Goal: Task Accomplishment & Management: Use online tool/utility

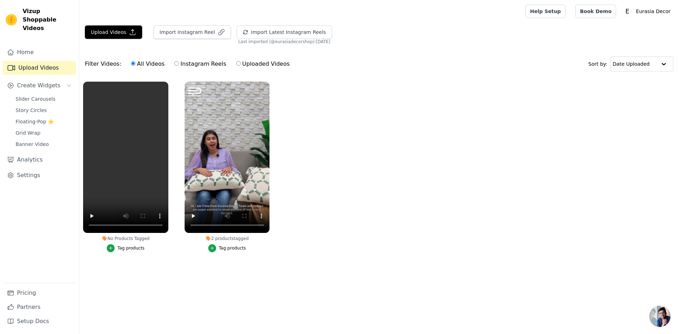
click at [120, 249] on div "Tag products" at bounding box center [130, 248] width 27 height 6
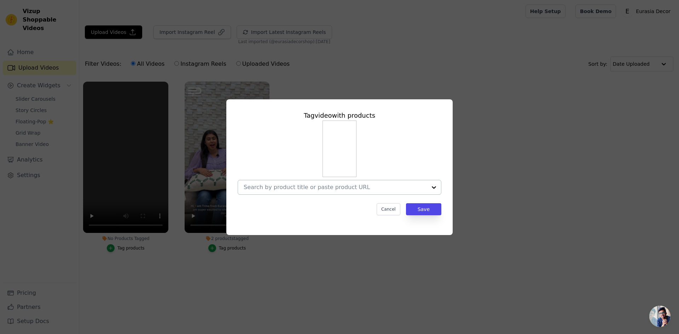
click at [432, 186] on div at bounding box center [434, 187] width 14 height 14
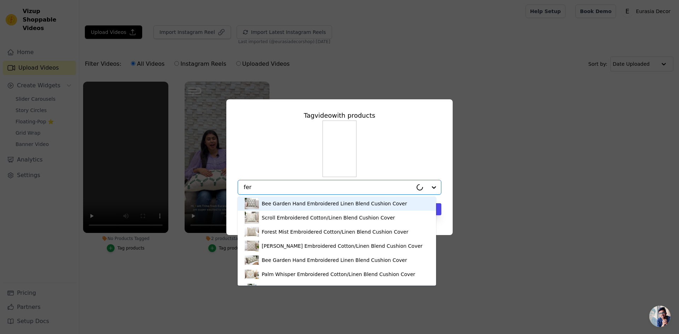
type input "fern"
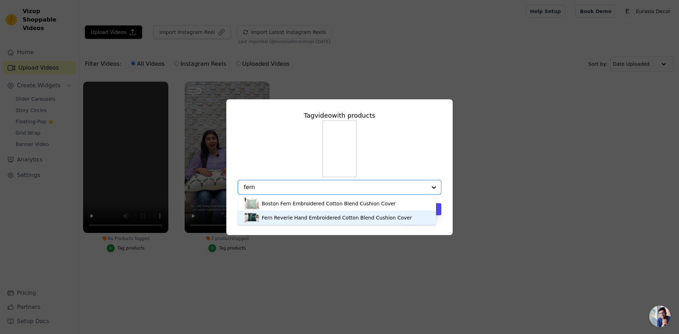
click at [288, 215] on div "Fern Reverie Hand Embroidered Cotton Blend Cushion Cover" at bounding box center [337, 217] width 150 height 7
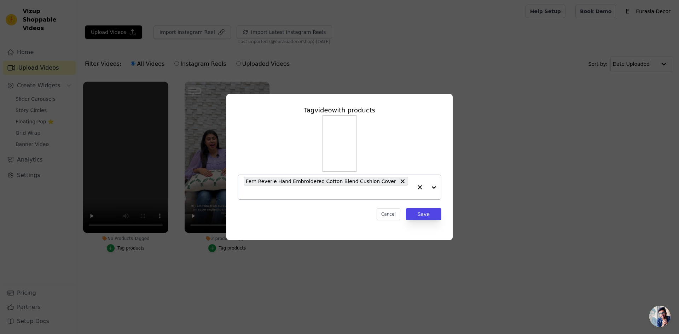
click at [434, 188] on div at bounding box center [427, 187] width 28 height 24
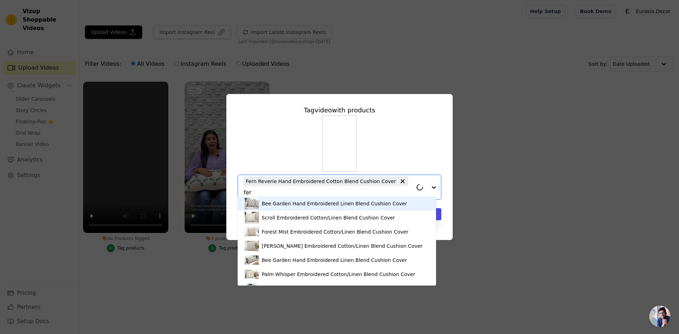
type input "fern"
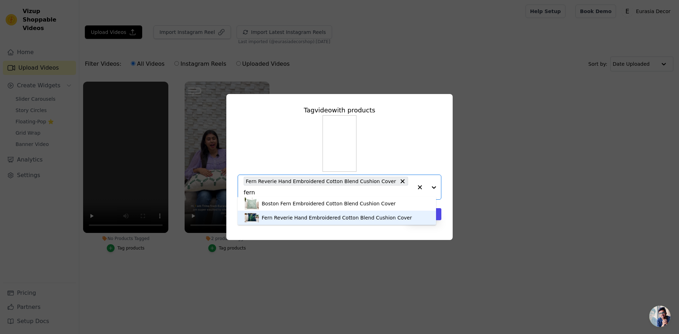
click at [321, 215] on div "Fern Reverie Hand Embroidered Cotton Blend Cushion Cover" at bounding box center [337, 217] width 150 height 7
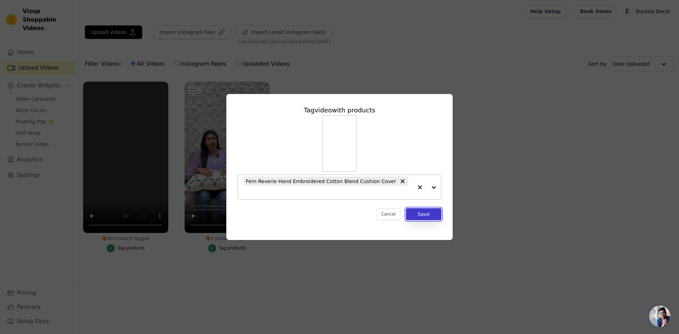
click at [425, 212] on button "Save" at bounding box center [423, 214] width 35 height 12
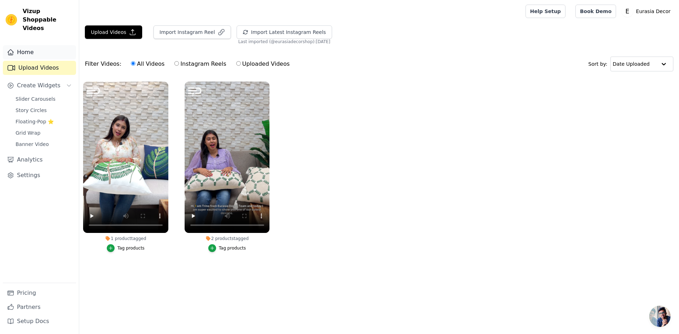
click at [30, 45] on link "Home" at bounding box center [39, 52] width 73 height 14
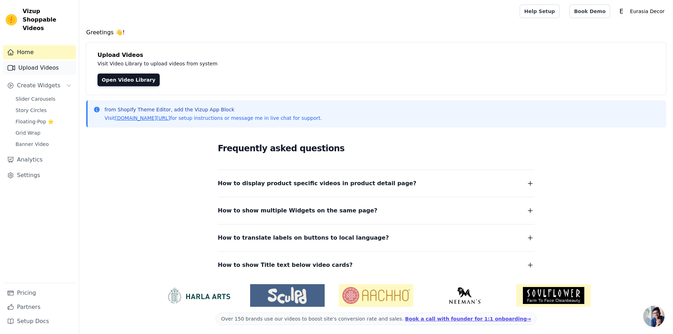
click at [33, 61] on link "Upload Videos" at bounding box center [39, 68] width 73 height 14
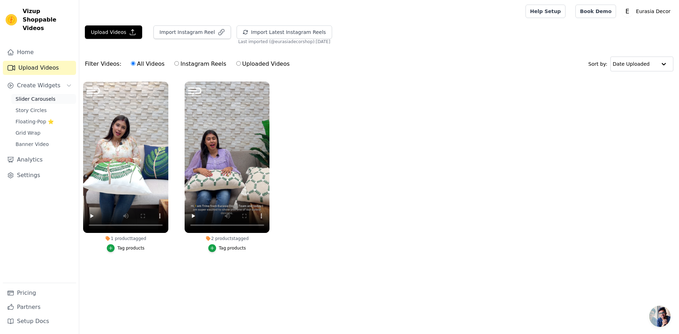
click at [39, 95] on span "Slider Carousels" at bounding box center [36, 98] width 40 height 7
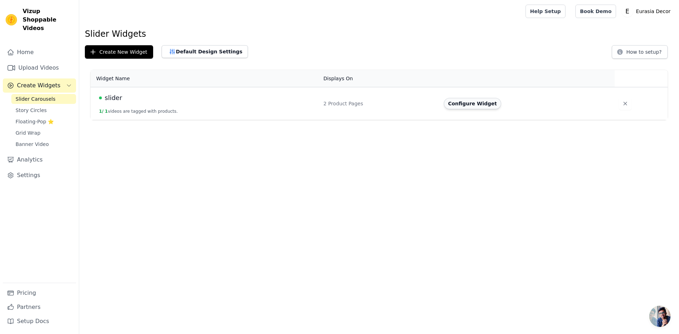
click at [479, 104] on button "Configure Widget" at bounding box center [472, 103] width 57 height 11
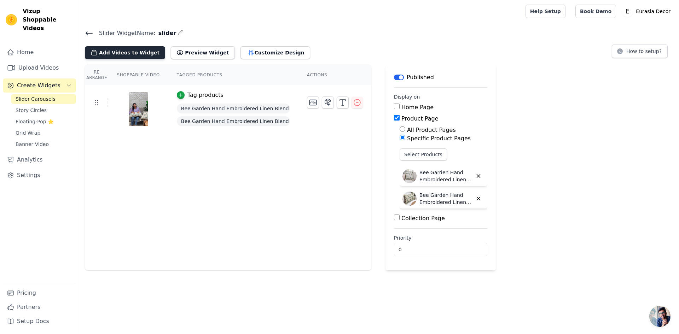
click at [118, 53] on button "Add Videos to Widget" at bounding box center [125, 52] width 80 height 13
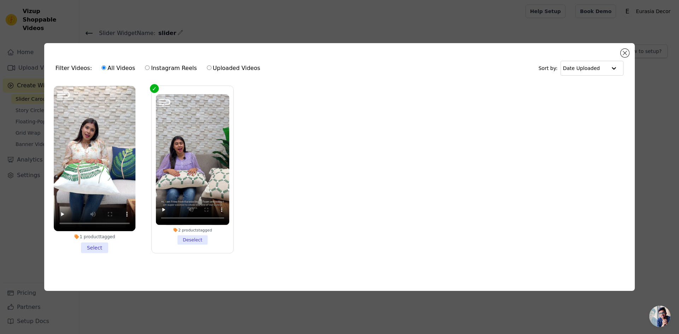
click at [101, 248] on li "1 product tagged Select" at bounding box center [95, 169] width 82 height 167
click at [0, 0] on input "1 product tagged Select" at bounding box center [0, 0] width 0 height 0
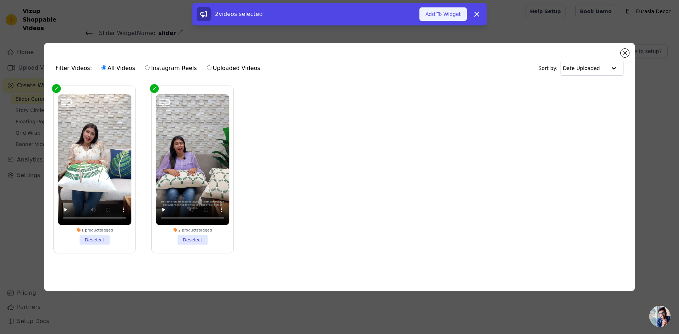
click at [441, 14] on button "Add To Widget" at bounding box center [442, 13] width 47 height 13
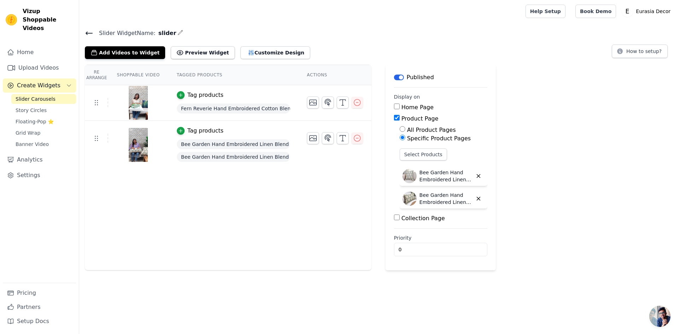
click at [232, 95] on div "Tag products" at bounding box center [233, 95] width 113 height 8
click at [237, 95] on div "Tag products" at bounding box center [233, 95] width 113 height 8
click at [179, 94] on icon "button" at bounding box center [180, 95] width 3 height 3
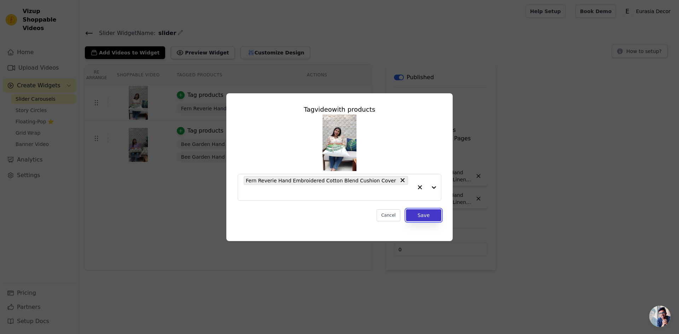
click at [428, 211] on button "Save" at bounding box center [423, 215] width 35 height 12
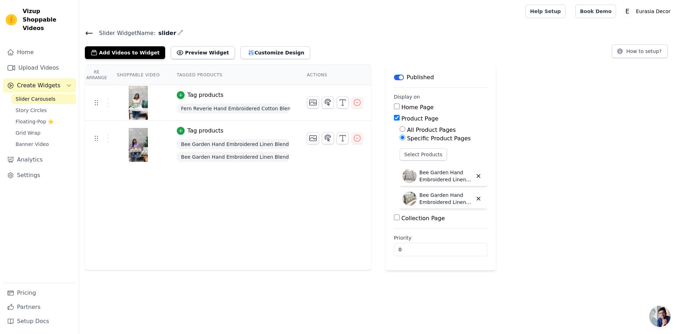
click at [243, 180] on div "Re Arrange Shoppable Video Tagged Products Actions Tag products Fern Reverie Ha…" at bounding box center [228, 168] width 286 height 206
click at [132, 146] on img at bounding box center [138, 145] width 20 height 34
click at [139, 99] on img at bounding box center [138, 103] width 20 height 34
click at [432, 156] on button "Select Products" at bounding box center [422, 154] width 47 height 12
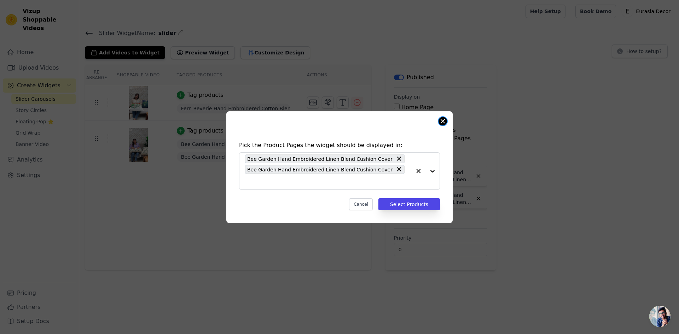
click at [439, 125] on button "Close modal" at bounding box center [442, 121] width 8 height 8
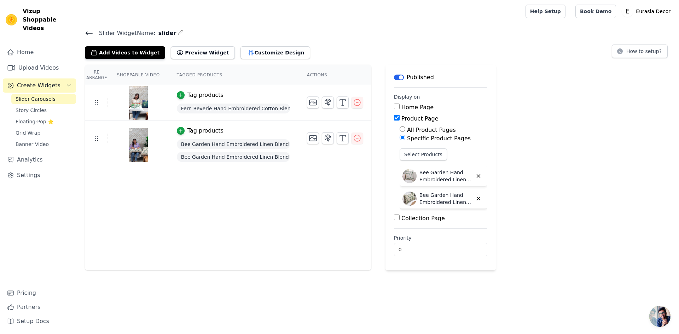
click at [213, 96] on div "Tag products" at bounding box center [205, 95] width 36 height 8
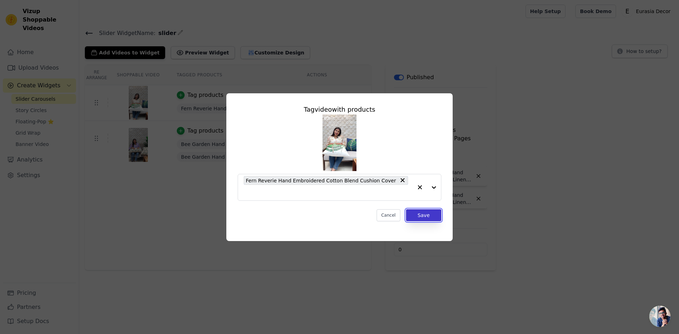
click at [425, 210] on button "Save" at bounding box center [423, 215] width 35 height 12
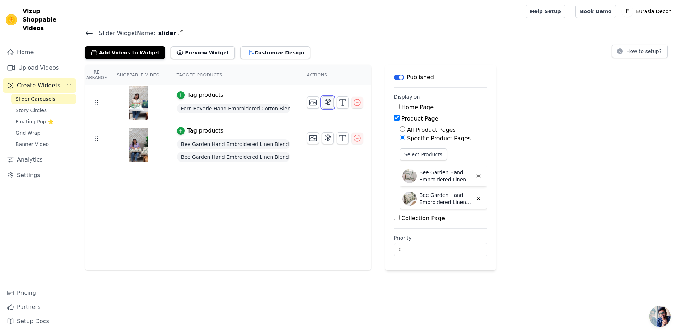
click at [323, 105] on icon "button" at bounding box center [327, 102] width 8 height 8
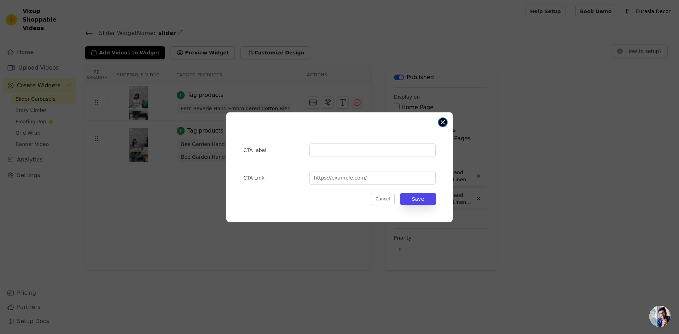
click at [440, 121] on button "Close modal" at bounding box center [442, 122] width 8 height 8
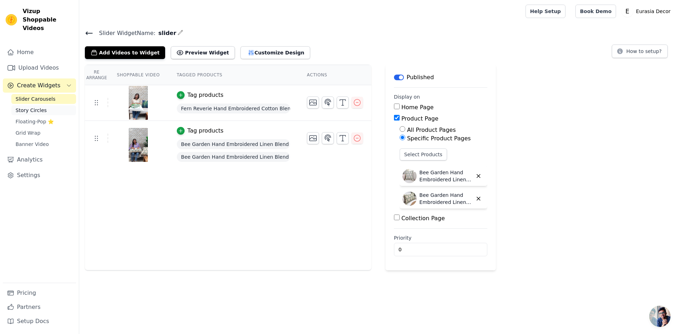
click at [43, 105] on link "Story Circles" at bounding box center [43, 110] width 65 height 10
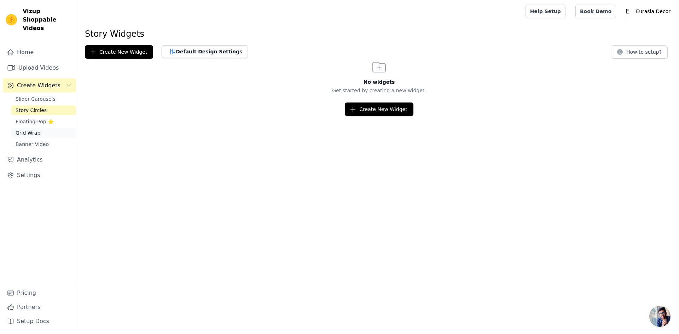
click at [36, 129] on span "Grid Wrap" at bounding box center [28, 132] width 25 height 7
click at [37, 141] on span "Banner Video" at bounding box center [32, 144] width 33 height 7
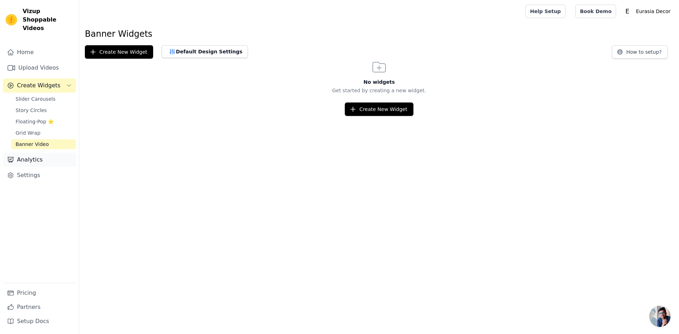
click at [36, 154] on link "Analytics" at bounding box center [39, 160] width 73 height 14
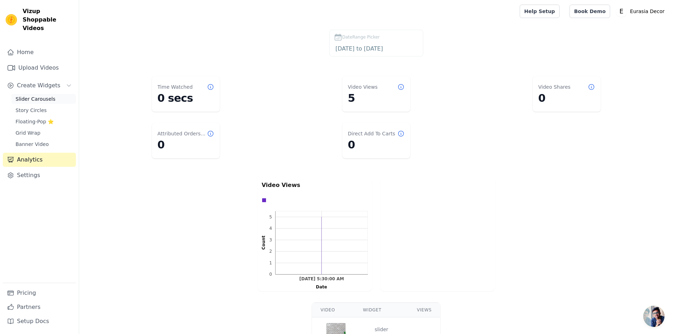
click at [33, 95] on span "Slider Carousels" at bounding box center [36, 98] width 40 height 7
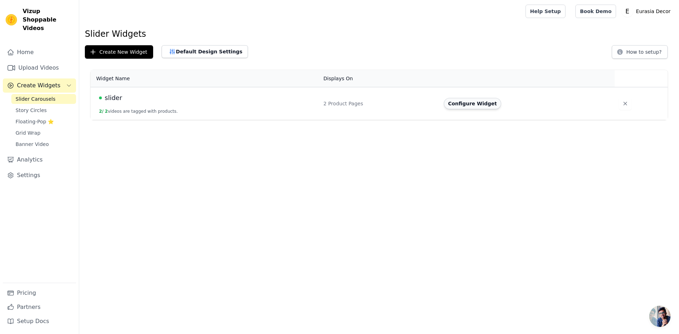
click at [479, 105] on button "Configure Widget" at bounding box center [472, 103] width 57 height 11
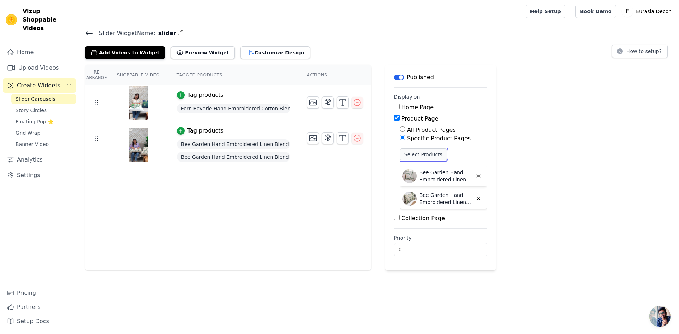
click at [421, 158] on button "Select Products" at bounding box center [422, 154] width 47 height 12
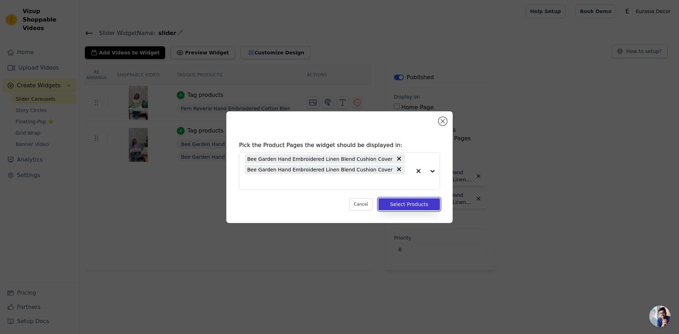
click at [425, 198] on button "Select Products" at bounding box center [409, 204] width 62 height 12
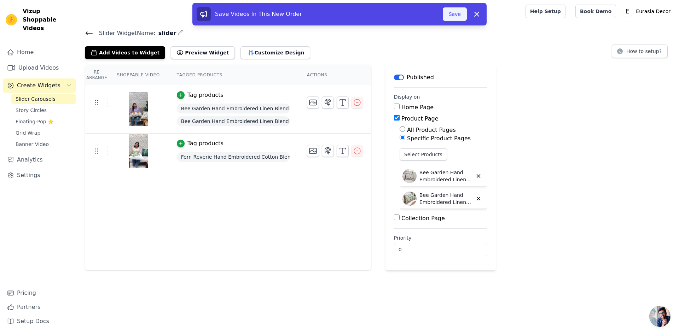
click at [447, 14] on button "Save" at bounding box center [455, 13] width 24 height 13
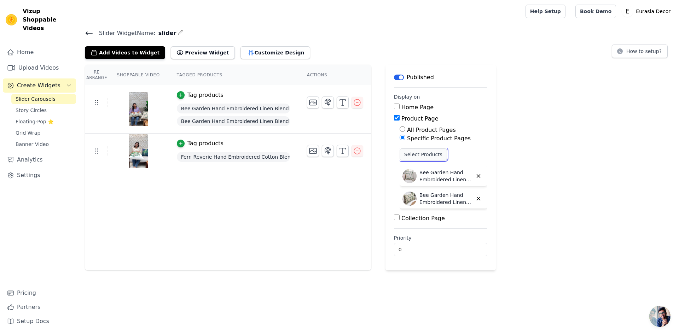
click at [431, 158] on button "Select Products" at bounding box center [422, 154] width 47 height 12
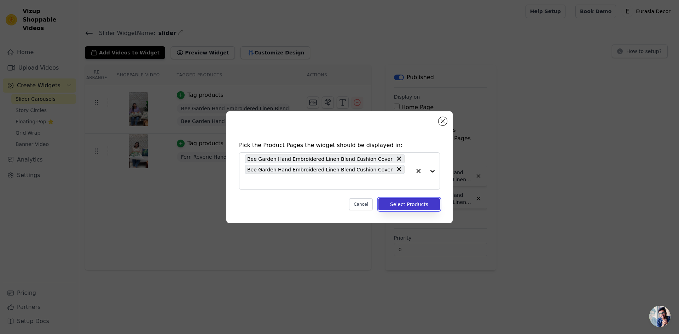
click at [422, 200] on button "Select Products" at bounding box center [409, 204] width 62 height 12
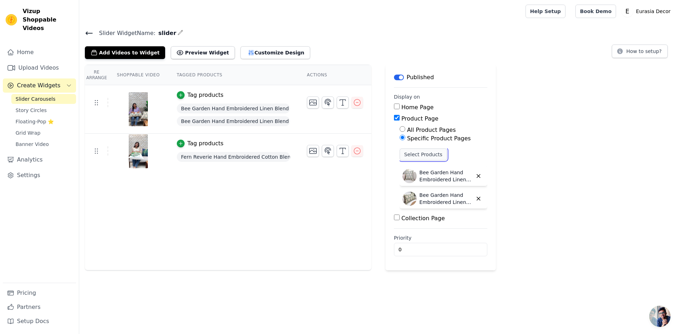
click at [427, 158] on button "Select Products" at bounding box center [422, 154] width 47 height 12
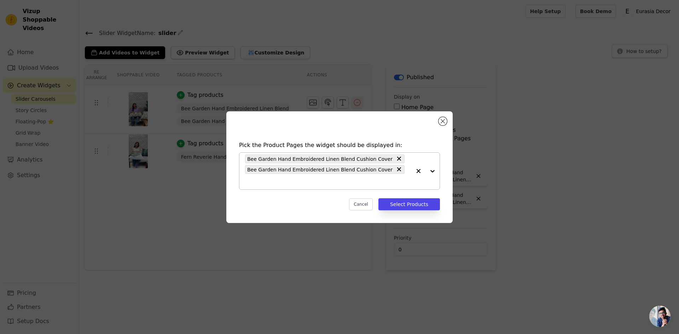
click at [433, 172] on div at bounding box center [425, 171] width 28 height 37
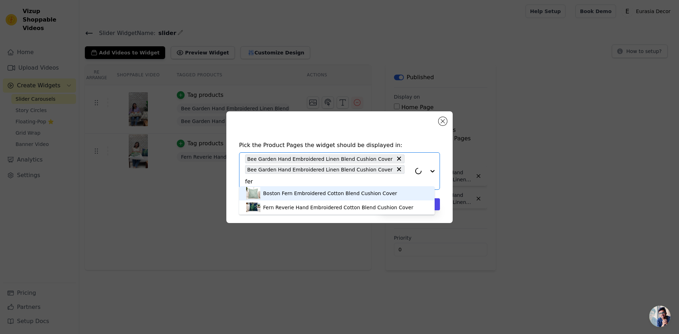
type input "fern"
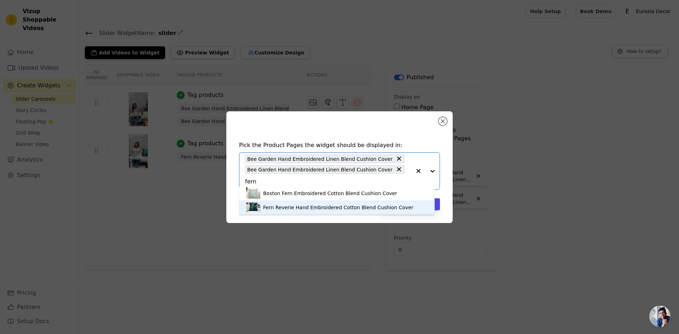
click at [321, 208] on div "Fern Reverie Hand Embroidered Cotton Blend Cushion Cover" at bounding box center [338, 207] width 150 height 7
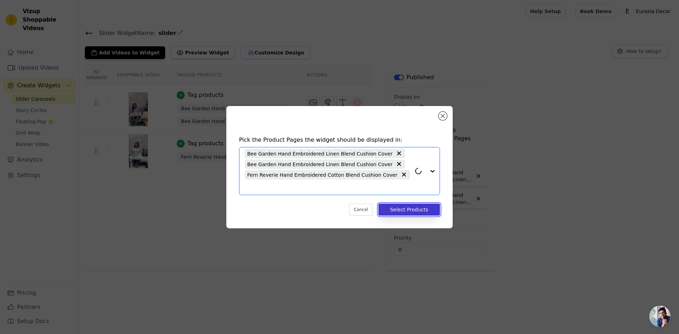
click at [416, 206] on button "Select Products" at bounding box center [409, 210] width 62 height 12
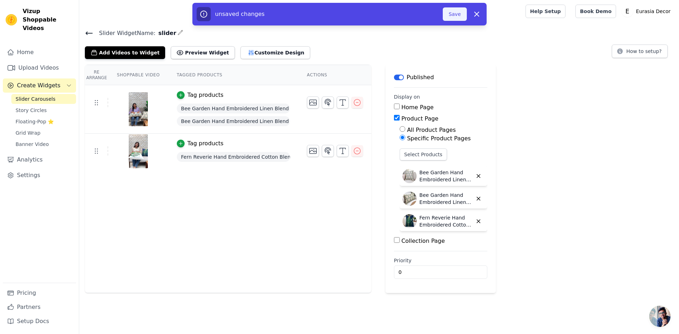
click at [451, 13] on button "Save" at bounding box center [455, 13] width 24 height 13
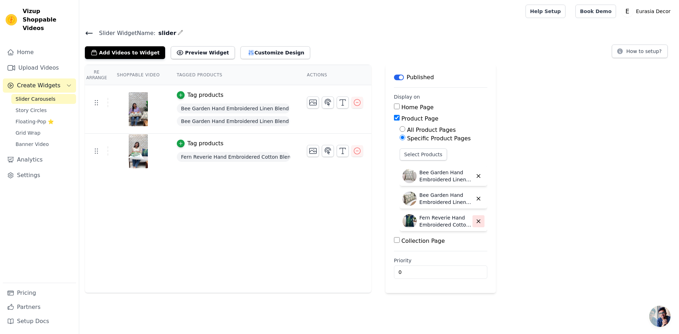
click at [477, 221] on icon "button" at bounding box center [478, 221] width 3 height 3
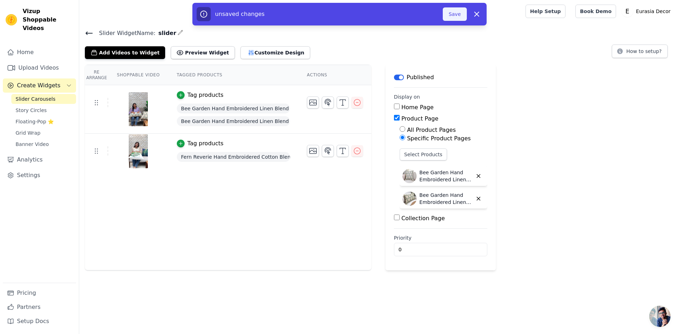
click at [455, 14] on button "Save" at bounding box center [455, 13] width 24 height 13
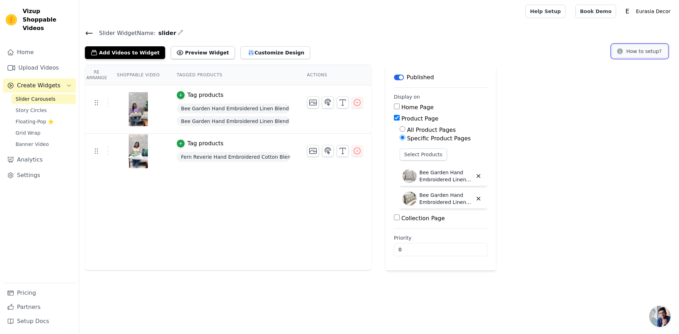
click at [653, 54] on button "How to setup?" at bounding box center [640, 51] width 56 height 13
click at [354, 152] on icon "button" at bounding box center [357, 151] width 8 height 8
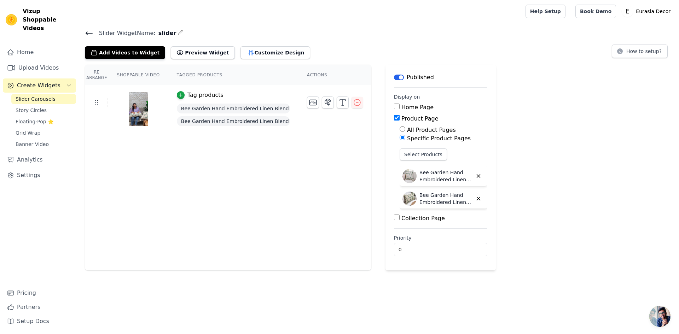
click at [86, 34] on icon at bounding box center [89, 33] width 6 height 3
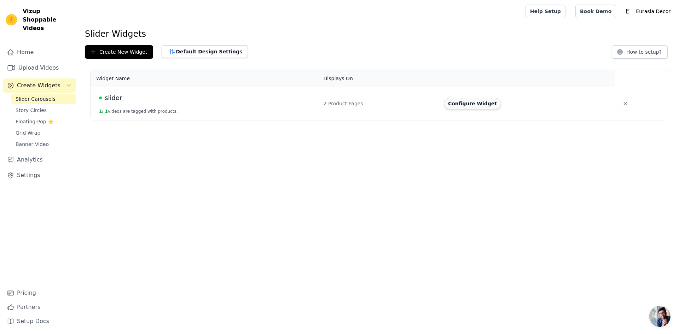
click at [471, 104] on button "Configure Widget" at bounding box center [472, 103] width 57 height 11
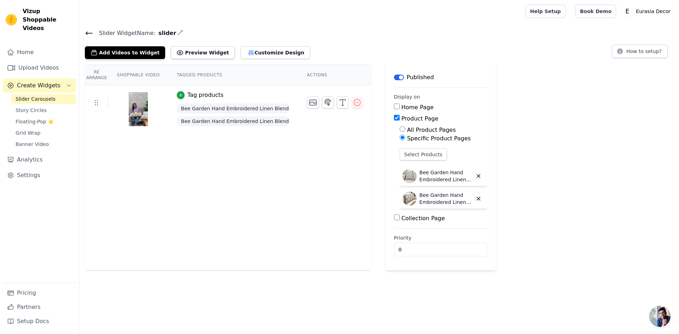
click at [89, 34] on icon at bounding box center [89, 33] width 8 height 8
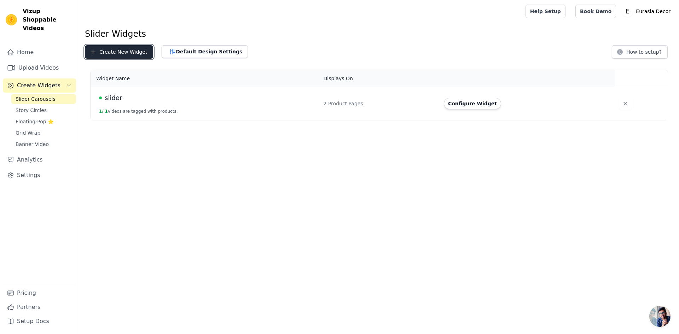
click at [120, 54] on button "Create New Widget" at bounding box center [119, 51] width 68 height 13
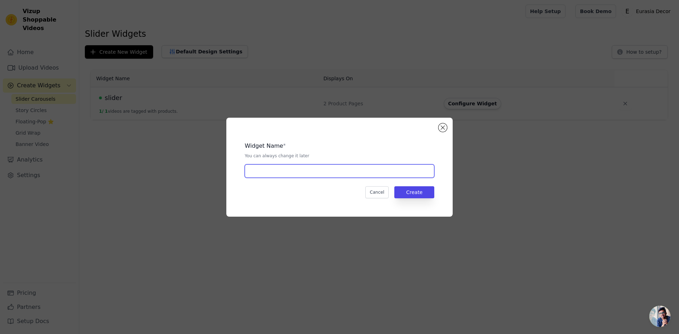
click at [323, 170] on input "text" at bounding box center [339, 170] width 189 height 13
type input "slider1"
click at [413, 192] on button "Create" at bounding box center [414, 192] width 40 height 12
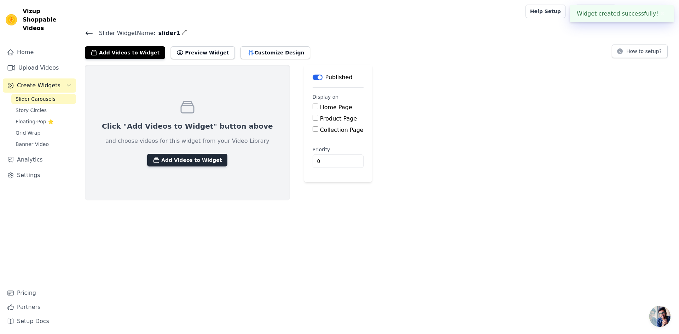
click at [184, 164] on button "Add Videos to Widget" at bounding box center [187, 160] width 80 height 13
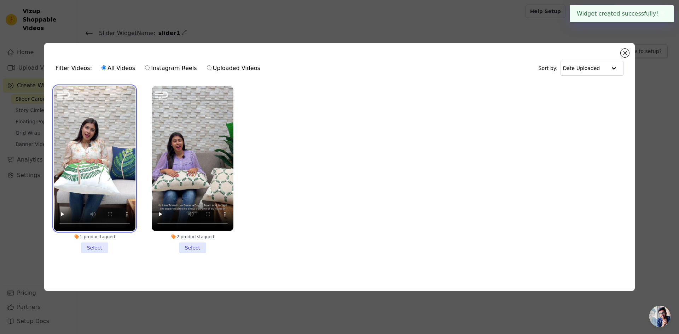
click at [105, 180] on video at bounding box center [95, 158] width 82 height 145
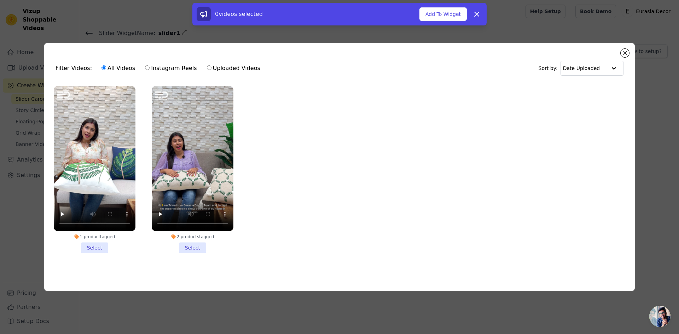
click at [95, 247] on li "1 product tagged Select" at bounding box center [95, 169] width 82 height 167
click at [0, 0] on input "1 product tagged Select" at bounding box center [0, 0] width 0 height 0
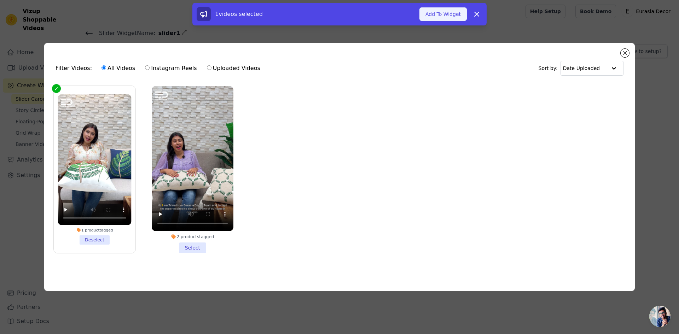
click at [442, 15] on button "Add To Widget" at bounding box center [442, 13] width 47 height 13
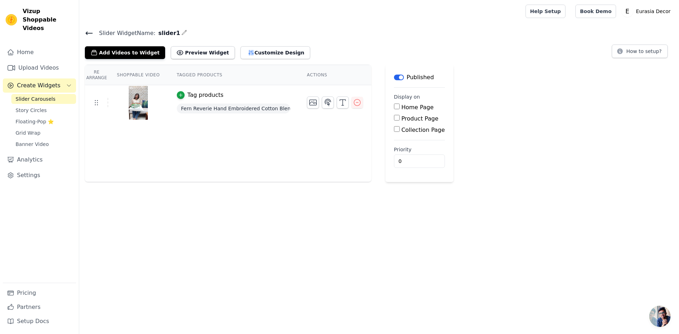
click at [394, 119] on input "Product Page" at bounding box center [397, 118] width 6 height 6
checkbox input "true"
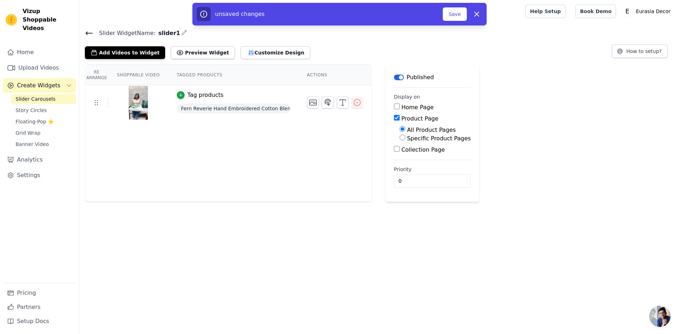
click at [394, 148] on input "Collection Page" at bounding box center [397, 149] width 6 height 6
checkbox input "true"
click at [399, 138] on input "Specific Product Pages" at bounding box center [402, 138] width 6 height 6
radio input "true"
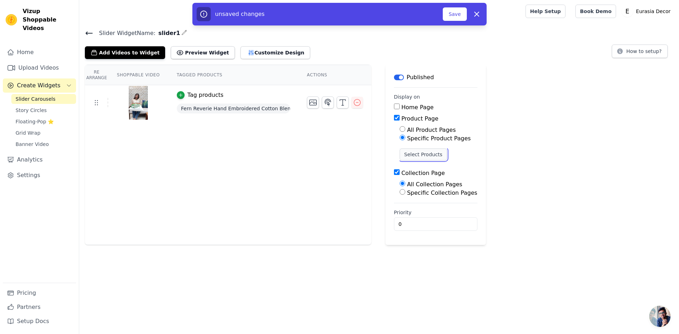
click at [416, 156] on button "Select Products" at bounding box center [422, 154] width 47 height 12
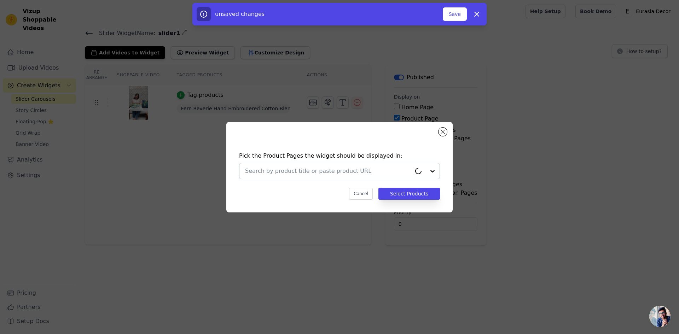
click at [341, 171] on input "text" at bounding box center [328, 171] width 166 height 8
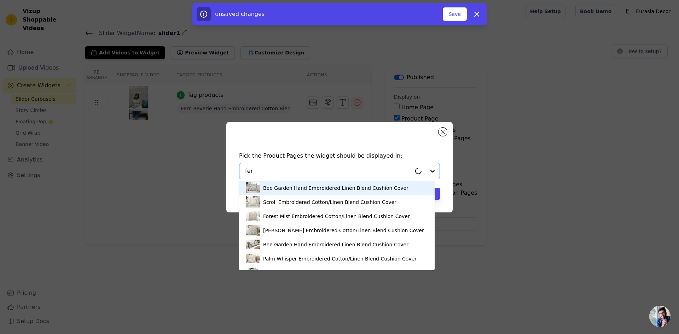
type input "fern"
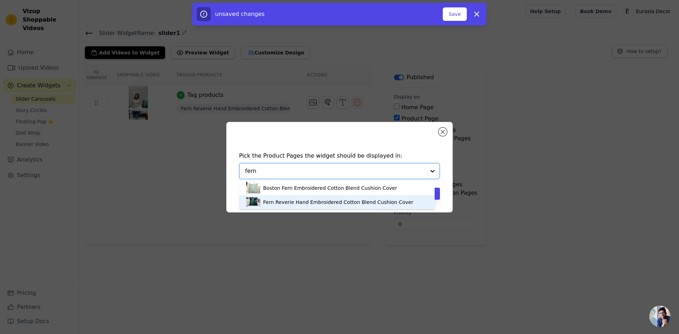
click at [326, 201] on div "Fern Reverie Hand Embroidered Cotton Blend Cushion Cover" at bounding box center [338, 202] width 150 height 7
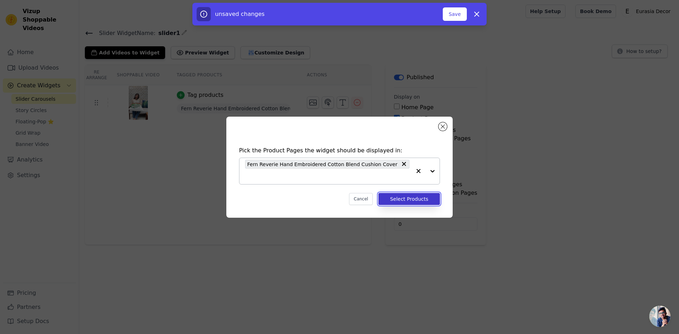
click at [425, 197] on button "Select Products" at bounding box center [409, 199] width 62 height 12
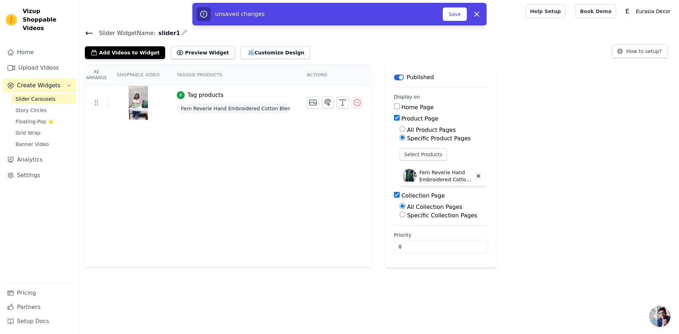
click at [402, 215] on div "Specific Collection Pages" at bounding box center [443, 215] width 88 height 8
click at [399, 216] on input "Specific Collection Pages" at bounding box center [402, 215] width 6 height 6
radio input "true"
click at [430, 233] on button "Select Collection Pages" at bounding box center [432, 232] width 67 height 12
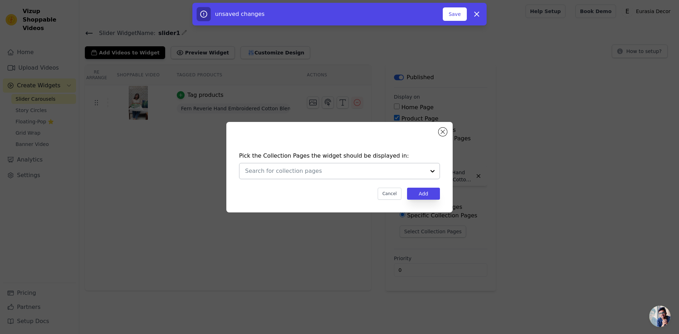
click at [312, 172] on input "text" at bounding box center [335, 171] width 180 height 8
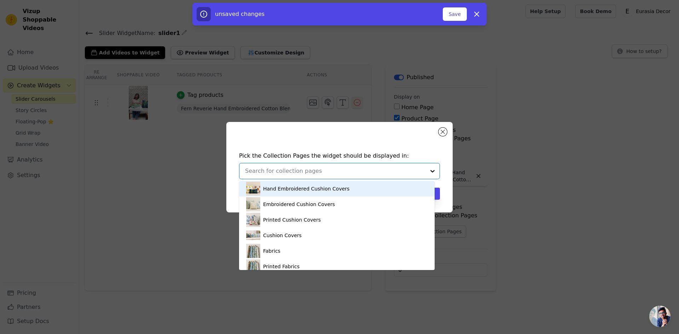
click at [303, 189] on div "Hand Embroidered Cushion Covers" at bounding box center [306, 189] width 86 height 16
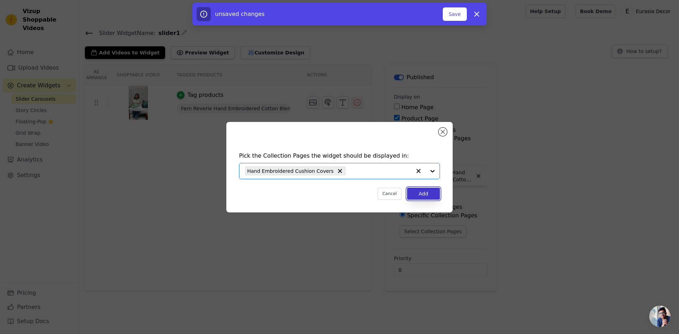
click at [427, 194] on button "Add" at bounding box center [423, 194] width 33 height 12
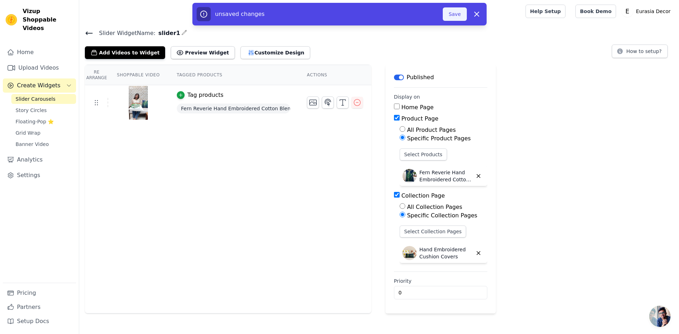
click at [453, 14] on button "Save" at bounding box center [455, 13] width 24 height 13
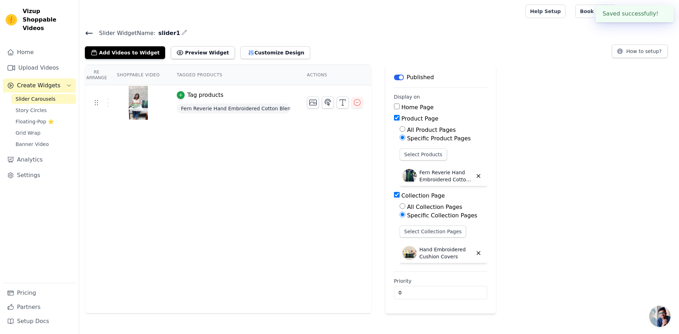
click at [90, 34] on icon at bounding box center [89, 33] width 8 height 8
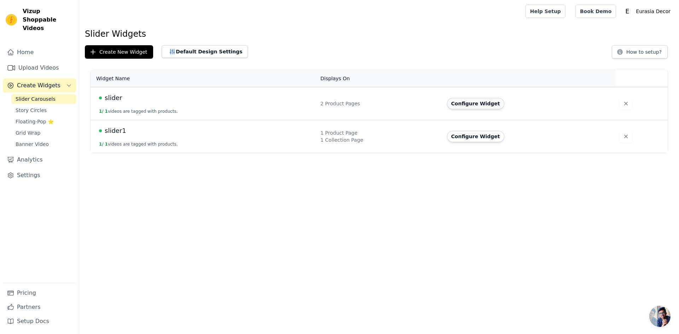
click at [479, 106] on button "Configure Widget" at bounding box center [475, 103] width 57 height 11
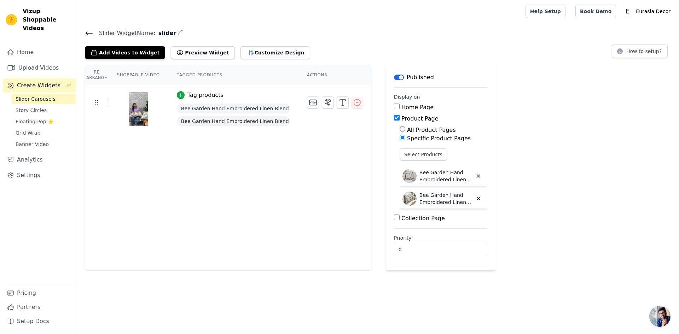
click at [394, 217] on input "Collection Page" at bounding box center [397, 218] width 6 height 6
checkbox input "true"
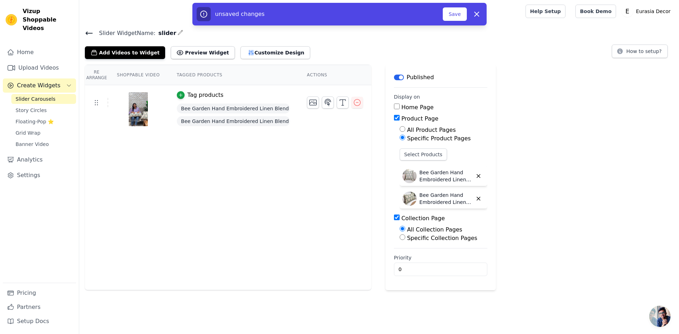
click at [419, 239] on label "Specific Collection Pages" at bounding box center [442, 238] width 70 height 7
click at [405, 239] on input "Specific Collection Pages" at bounding box center [402, 237] width 6 height 6
radio input "true"
click at [431, 254] on button "Select Collection Pages" at bounding box center [432, 254] width 67 height 12
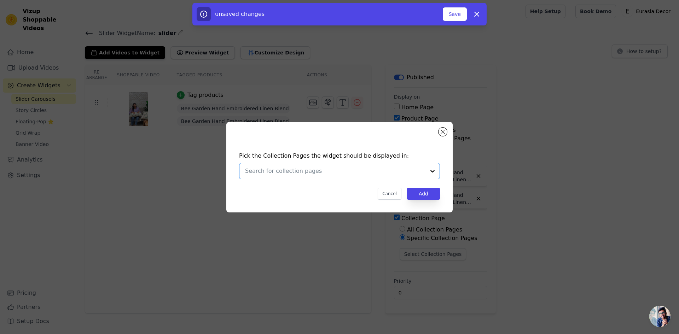
click at [420, 171] on input "text" at bounding box center [335, 171] width 180 height 8
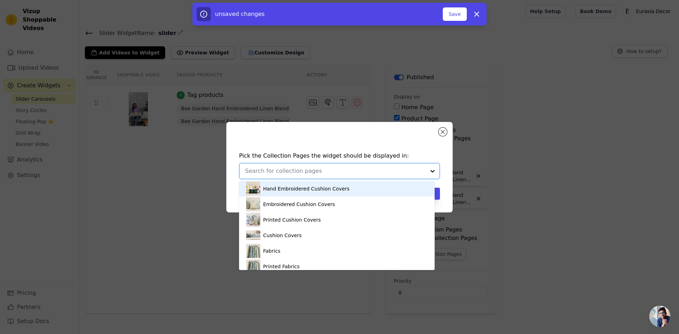
click at [310, 190] on div "Hand Embroidered Cushion Covers" at bounding box center [306, 189] width 86 height 16
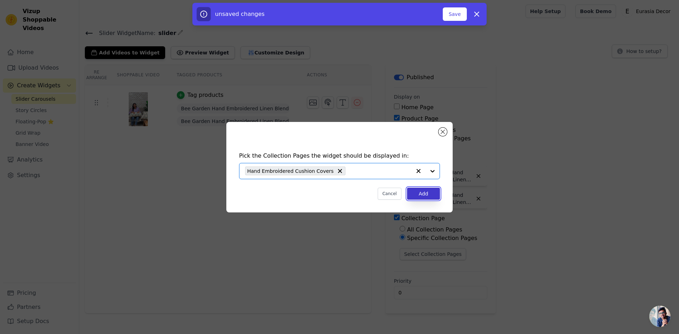
click at [428, 195] on button "Add" at bounding box center [423, 194] width 33 height 12
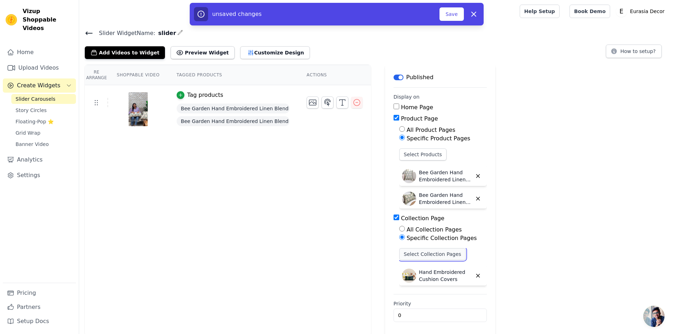
click at [432, 257] on button "Select Collection Pages" at bounding box center [432, 254] width 67 height 12
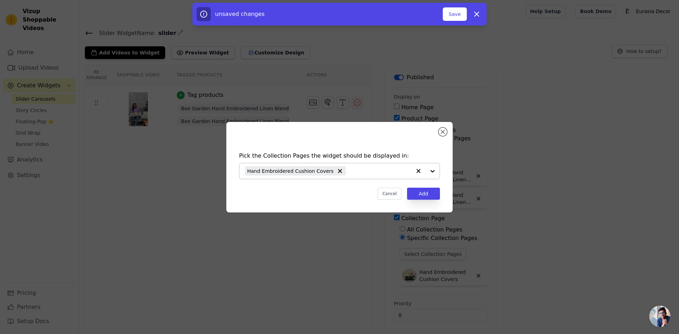
click at [431, 173] on div at bounding box center [425, 171] width 28 height 16
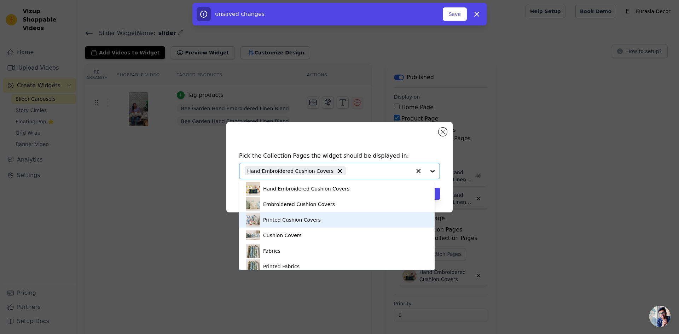
click at [561, 198] on div "Pick the Collection Pages the widget should be displayed in: Hand Embroidered C…" at bounding box center [339, 167] width 656 height 113
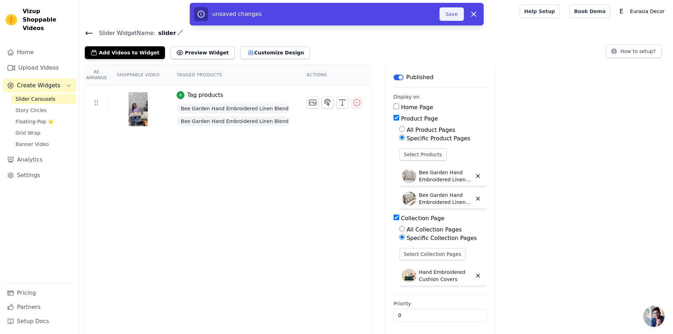
click at [456, 16] on button "Save" at bounding box center [452, 13] width 24 height 13
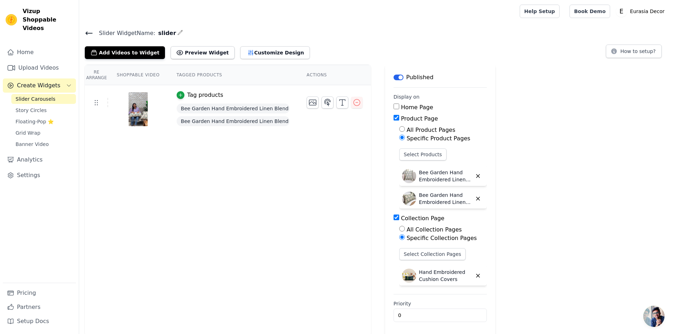
scroll to position [2, 0]
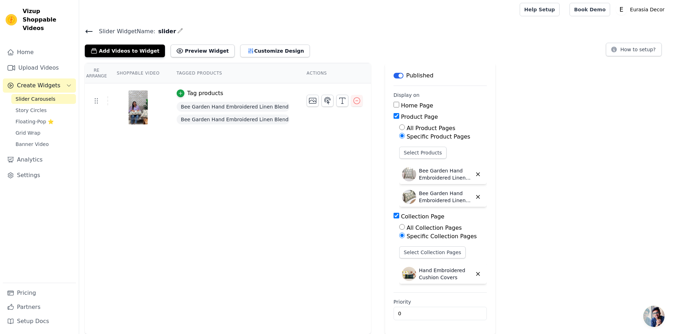
click at [87, 31] on icon at bounding box center [89, 31] width 6 height 3
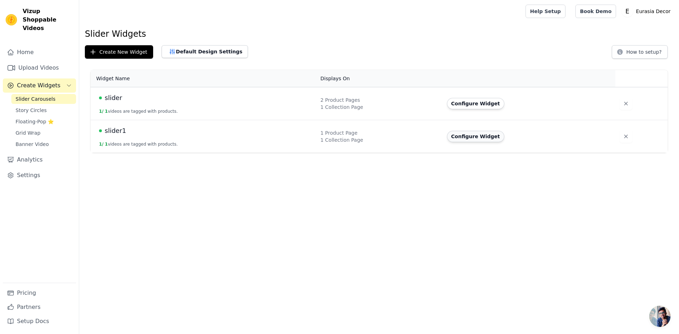
click at [478, 141] on button "Configure Widget" at bounding box center [475, 136] width 57 height 11
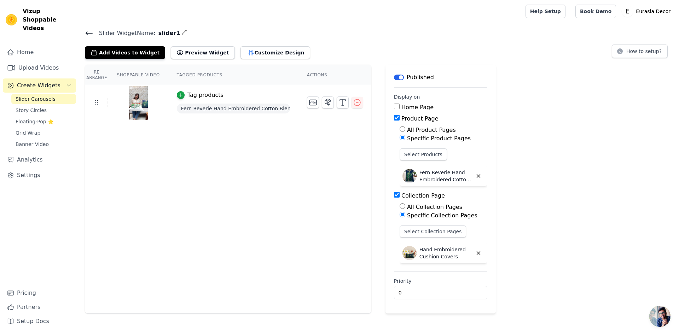
click at [89, 32] on icon at bounding box center [89, 33] width 8 height 8
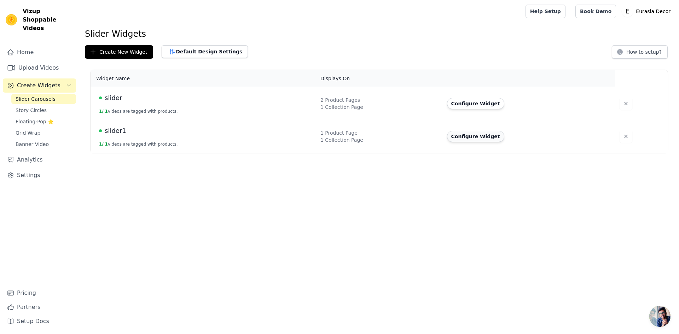
click at [480, 134] on button "Configure Widget" at bounding box center [475, 136] width 57 height 11
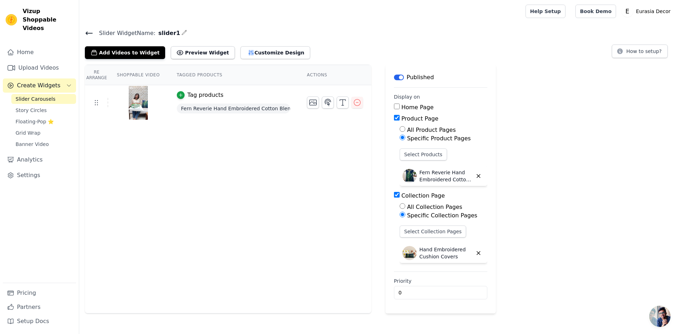
click at [394, 194] on input "Collection Page" at bounding box center [397, 195] width 6 height 6
checkbox input "false"
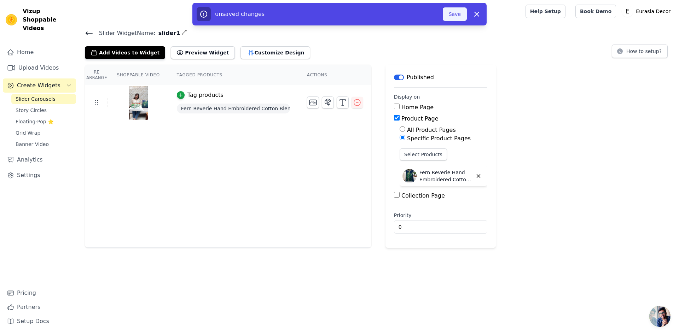
click at [457, 14] on button "Save" at bounding box center [455, 13] width 24 height 13
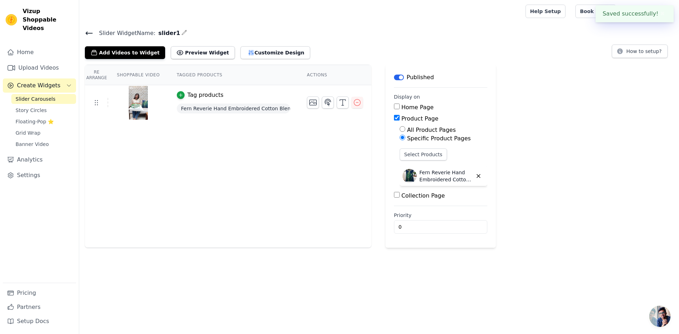
click at [87, 33] on icon at bounding box center [89, 33] width 6 height 3
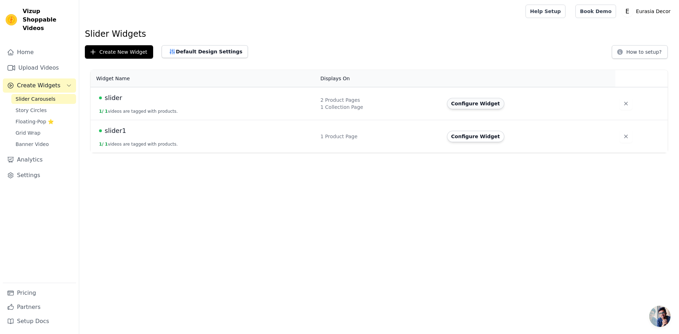
click at [472, 105] on button "Configure Widget" at bounding box center [475, 103] width 57 height 11
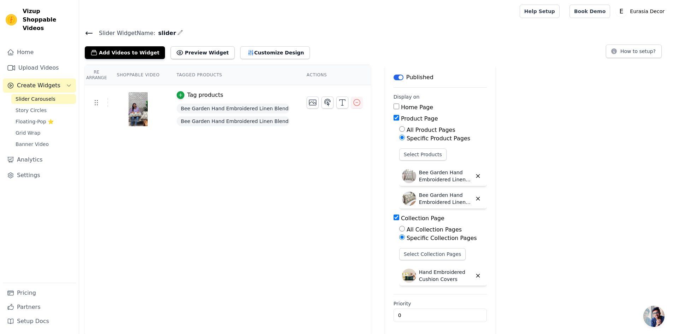
click at [394, 218] on input "Collection Page" at bounding box center [397, 218] width 6 height 6
checkbox input "false"
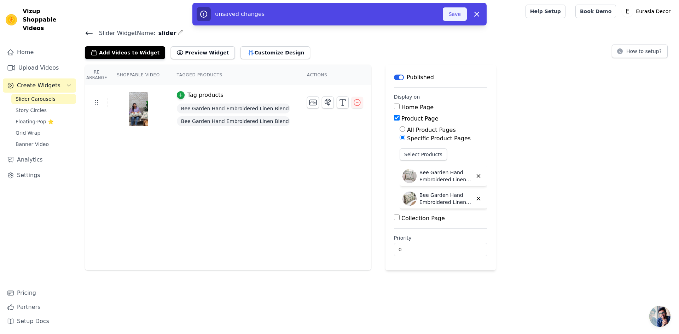
click at [455, 19] on button "Save" at bounding box center [455, 13] width 24 height 13
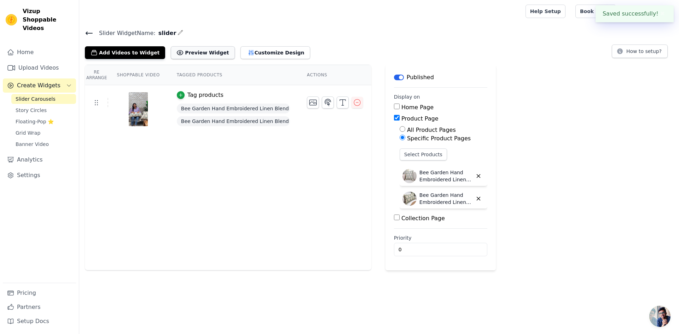
click at [194, 55] on button "Preview Widget" at bounding box center [203, 52] width 64 height 13
click at [247, 51] on button "Customize Design" at bounding box center [275, 52] width 70 height 13
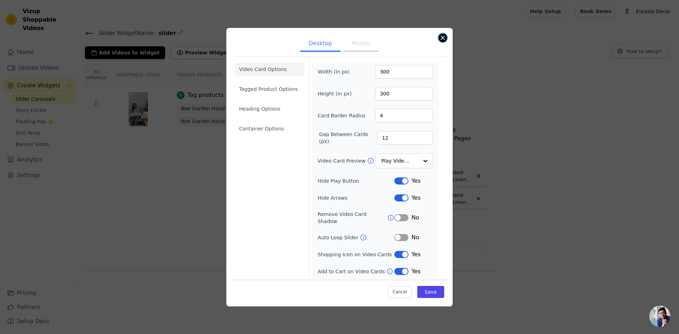
click at [440, 41] on button "Close modal" at bounding box center [442, 38] width 8 height 8
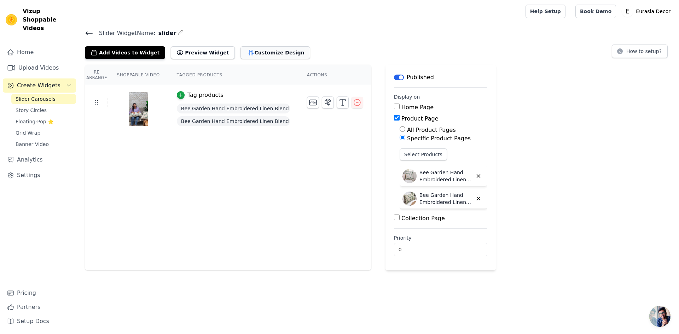
click at [265, 52] on button "Customize Design" at bounding box center [275, 52] width 70 height 13
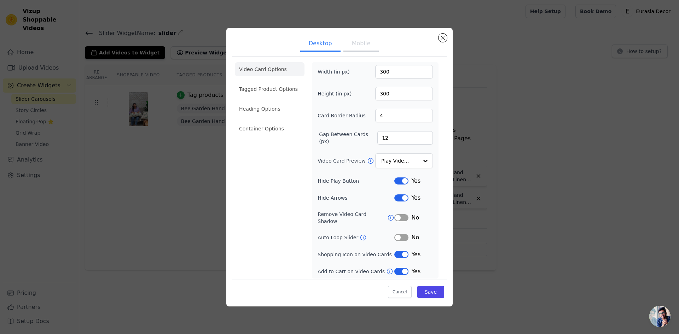
click at [364, 47] on button "Mobile" at bounding box center [360, 44] width 35 height 16
click at [322, 45] on button "Desktop" at bounding box center [320, 44] width 40 height 16
click at [440, 39] on button "Close modal" at bounding box center [442, 38] width 8 height 8
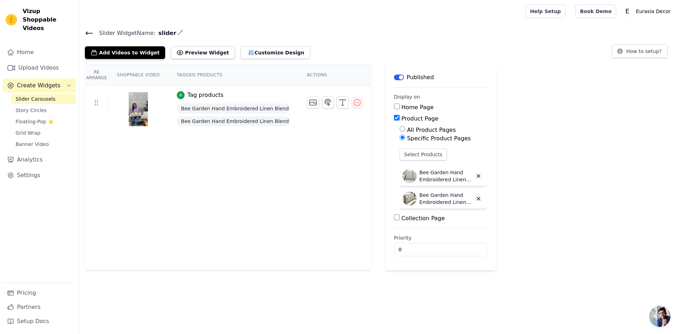
click at [88, 33] on icon at bounding box center [89, 33] width 6 height 3
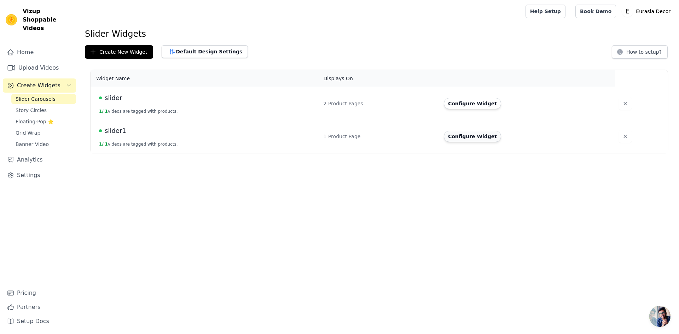
click at [469, 136] on button "Configure Widget" at bounding box center [472, 136] width 57 height 11
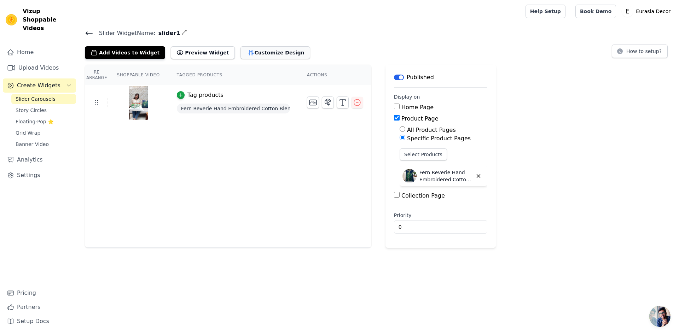
click at [255, 52] on button "Customize Design" at bounding box center [275, 52] width 70 height 13
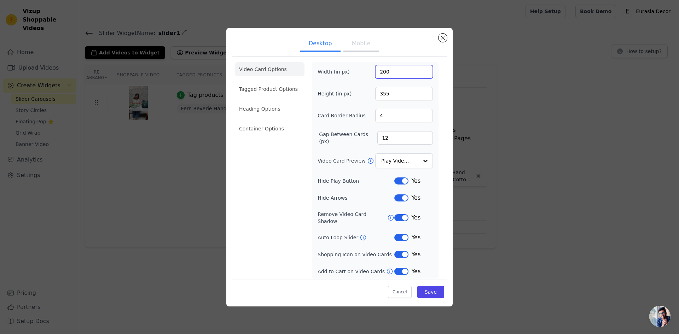
drag, startPoint x: 395, startPoint y: 74, endPoint x: 354, endPoint y: 77, distance: 41.1
click at [354, 77] on div "Width (in px) 200" at bounding box center [374, 71] width 115 height 13
type input "300"
drag, startPoint x: 396, startPoint y: 98, endPoint x: 370, endPoint y: 97, distance: 25.8
click at [372, 97] on div "Height (in px) 355" at bounding box center [374, 93] width 115 height 13
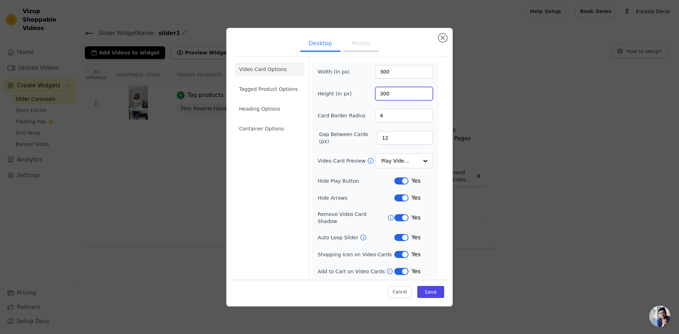
type input "300"
click at [364, 48] on button "Mobile" at bounding box center [360, 44] width 35 height 16
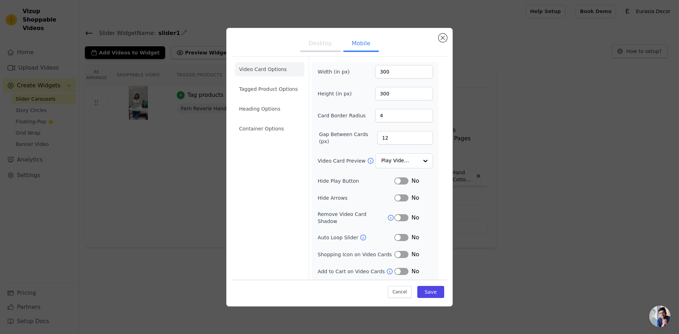
click at [326, 48] on button "Desktop" at bounding box center [320, 44] width 40 height 16
click at [365, 52] on button "Mobile" at bounding box center [360, 44] width 35 height 16
click at [322, 45] on button "Desktop" at bounding box center [320, 44] width 40 height 16
click at [387, 216] on icon at bounding box center [390, 217] width 7 height 7
click at [399, 215] on button "Label" at bounding box center [401, 217] width 14 height 7
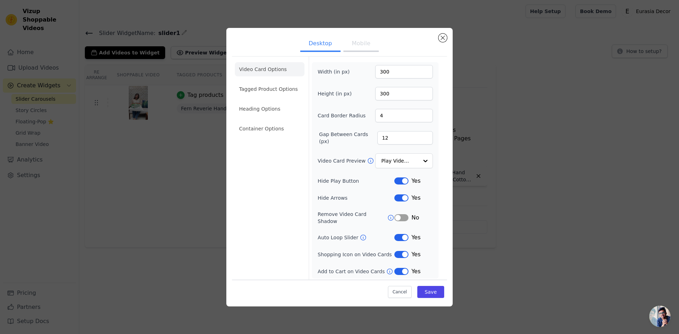
click at [399, 234] on button "Label" at bounding box center [401, 237] width 14 height 7
click at [434, 289] on button "Save" at bounding box center [430, 292] width 27 height 12
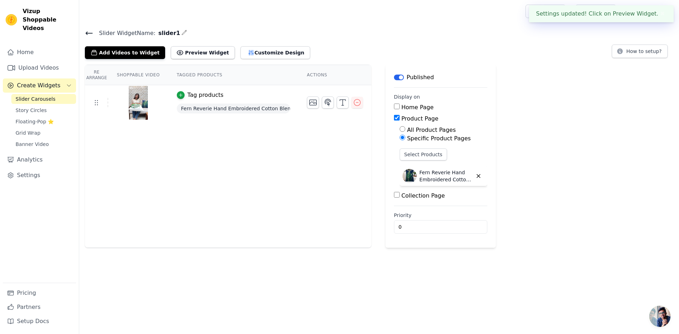
click at [88, 34] on icon at bounding box center [89, 33] width 8 height 8
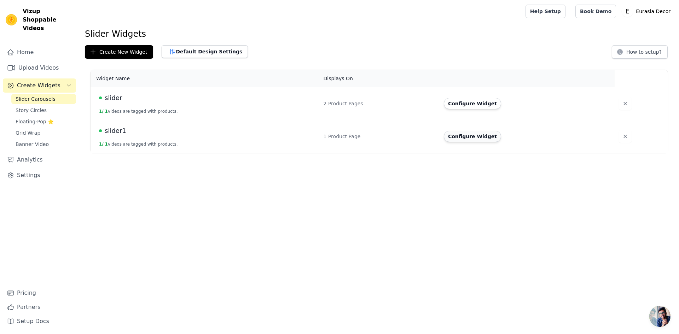
click at [478, 135] on button "Configure Widget" at bounding box center [472, 136] width 57 height 11
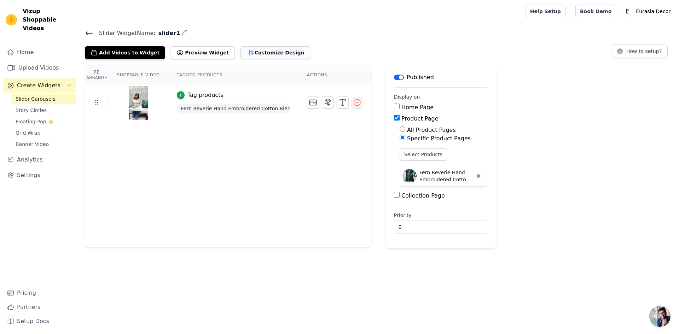
click at [268, 55] on button "Customize Design" at bounding box center [275, 52] width 70 height 13
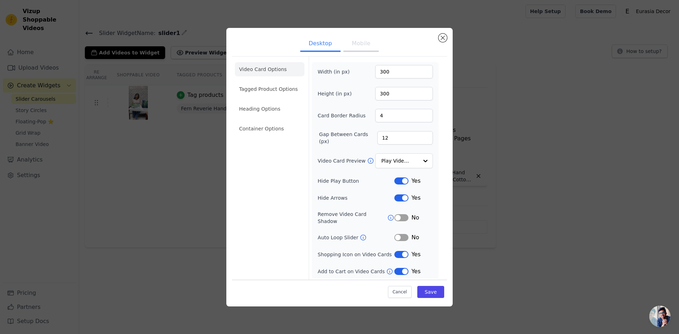
click at [354, 49] on button "Mobile" at bounding box center [360, 44] width 35 height 16
click at [320, 44] on button "Desktop" at bounding box center [320, 44] width 40 height 16
click at [277, 93] on li "Tagged Product Options" at bounding box center [270, 89] width 70 height 14
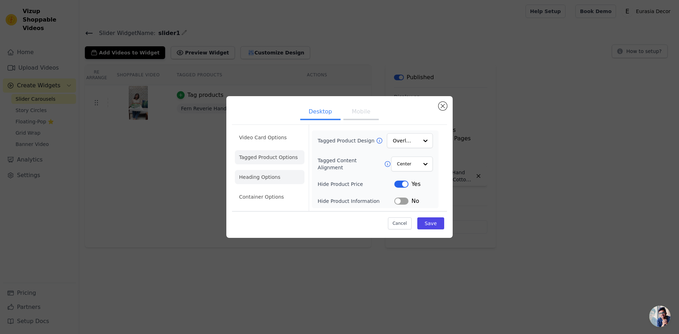
click at [259, 179] on li "Heading Options" at bounding box center [270, 177] width 70 height 14
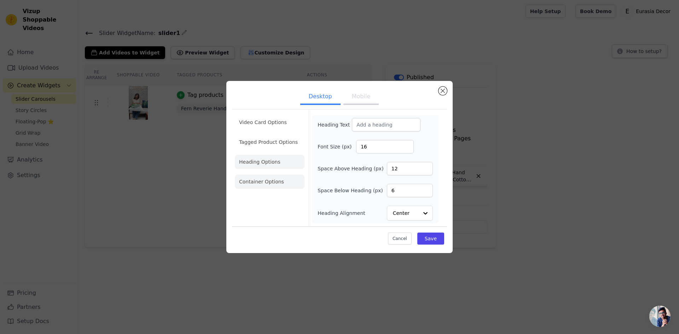
click at [263, 183] on li "Container Options" at bounding box center [270, 182] width 70 height 14
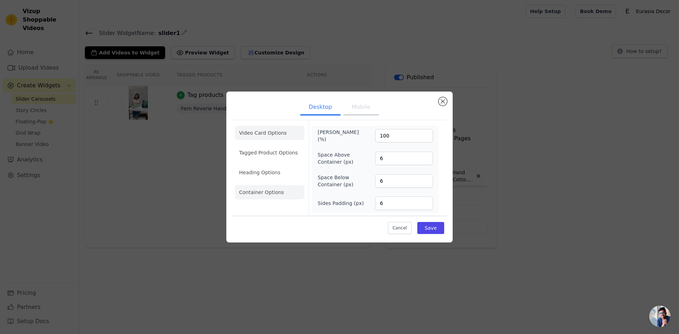
click at [274, 135] on li "Video Card Options" at bounding box center [270, 133] width 70 height 14
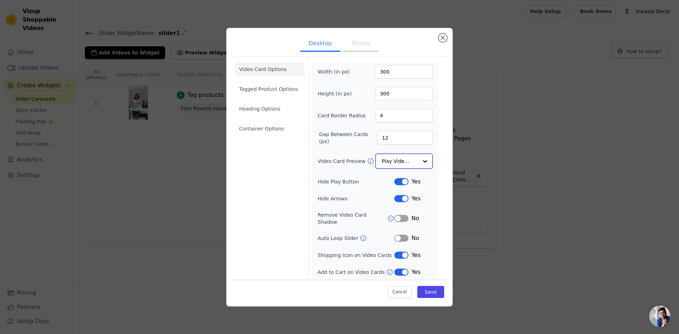
click at [426, 162] on div at bounding box center [425, 161] width 14 height 14
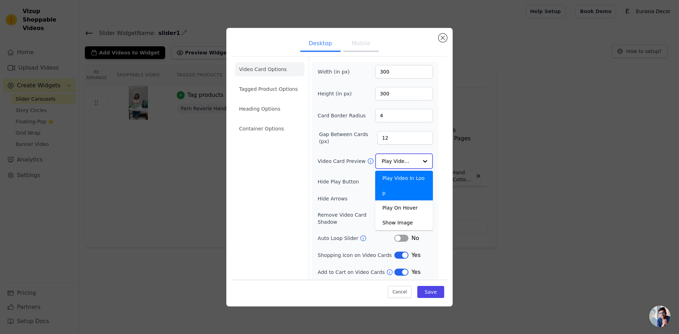
click at [426, 162] on div at bounding box center [425, 161] width 14 height 14
click at [440, 161] on form "Width (in px) 300 Height (in px) 300 Card Border Radius 4 Gap Between Cards (px…" at bounding box center [375, 169] width 133 height 225
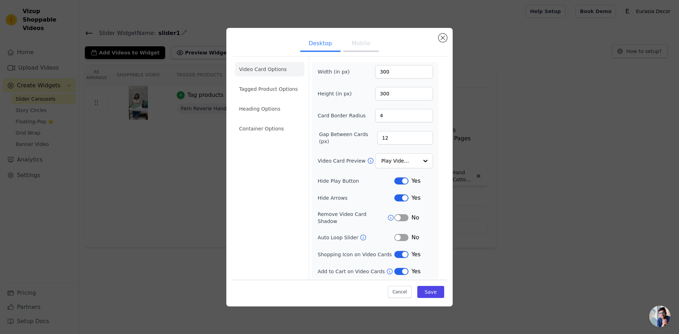
click at [397, 268] on button "Label" at bounding box center [401, 271] width 14 height 7
click at [397, 251] on button "Label" at bounding box center [401, 254] width 14 height 7
click at [397, 199] on button "Label" at bounding box center [401, 197] width 14 height 7
click at [397, 185] on button "Label" at bounding box center [401, 180] width 14 height 7
click at [434, 288] on button "Save" at bounding box center [430, 292] width 27 height 12
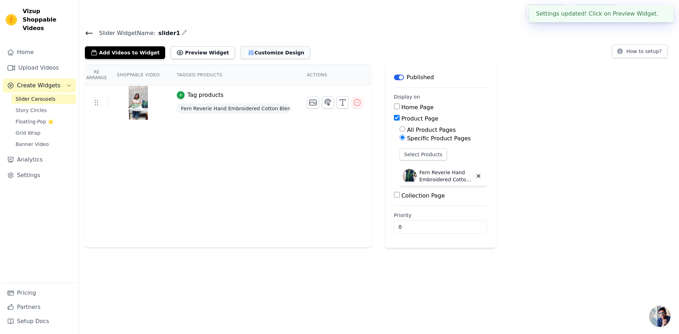
click at [262, 54] on button "Customize Design" at bounding box center [275, 52] width 70 height 13
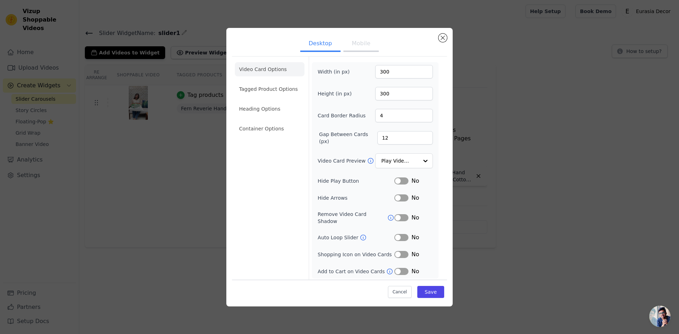
click at [358, 47] on button "Mobile" at bounding box center [360, 44] width 35 height 16
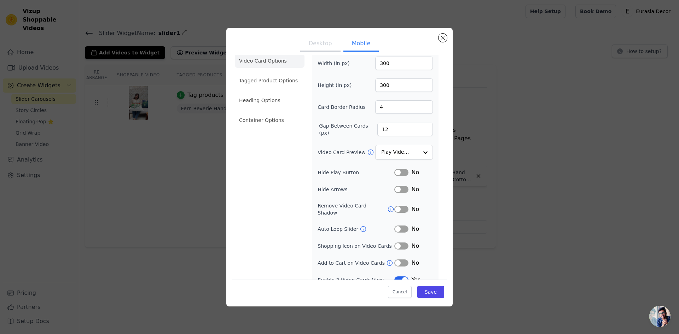
scroll to position [12, 0]
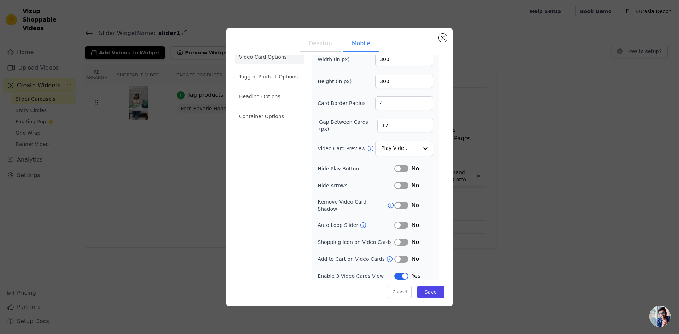
click at [395, 273] on button "Label" at bounding box center [401, 276] width 14 height 7
click at [430, 292] on button "Save" at bounding box center [430, 292] width 27 height 12
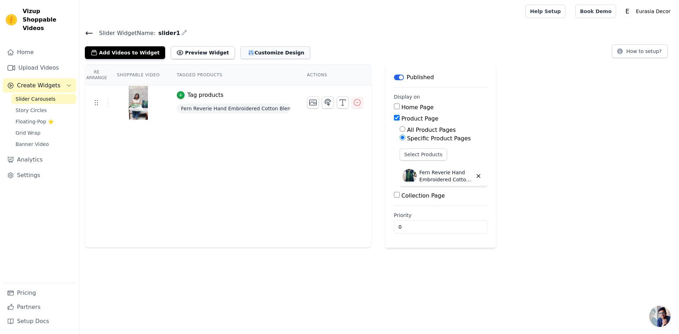
click at [266, 53] on button "Customize Design" at bounding box center [275, 52] width 70 height 13
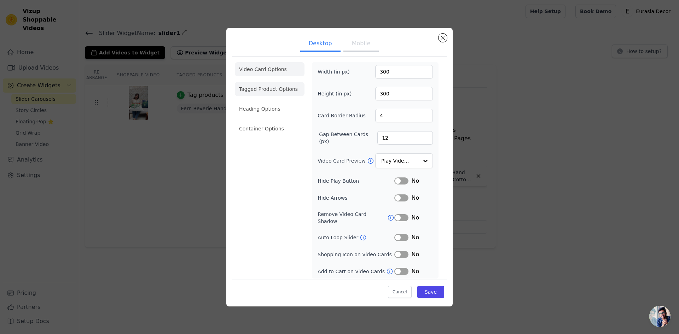
click at [271, 93] on li "Tagged Product Options" at bounding box center [270, 89] width 70 height 14
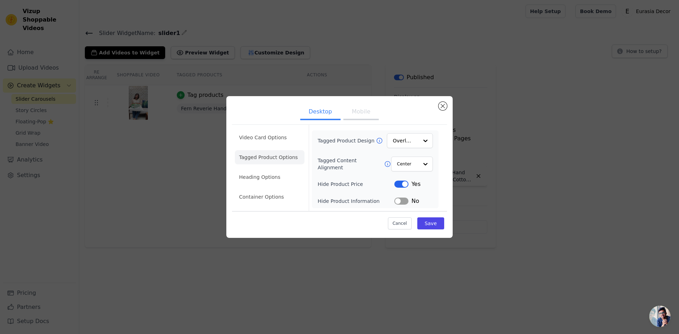
click at [406, 200] on button "Label" at bounding box center [401, 201] width 14 height 7
click at [358, 115] on button "Mobile" at bounding box center [360, 113] width 35 height 16
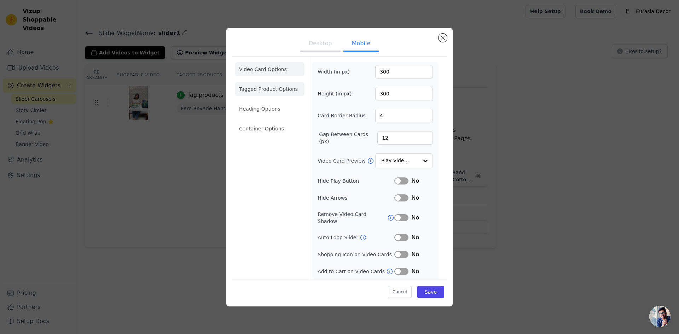
click at [280, 95] on li "Tagged Product Options" at bounding box center [270, 89] width 70 height 14
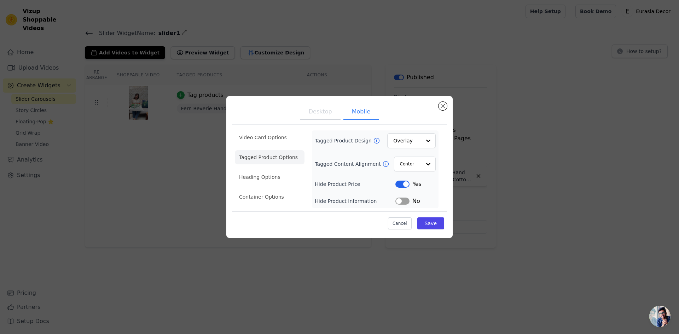
click at [407, 201] on button "Label" at bounding box center [402, 201] width 14 height 7
click at [277, 180] on li "Heading Options" at bounding box center [270, 177] width 70 height 14
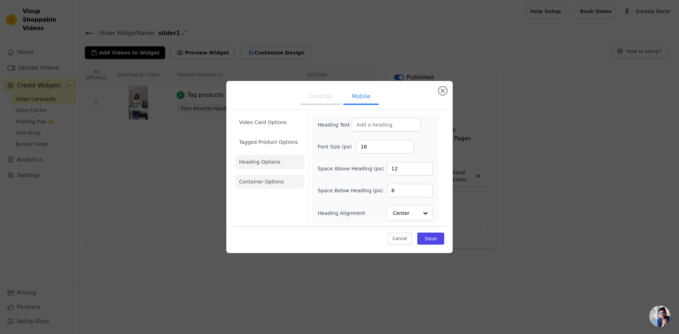
click at [270, 184] on li "Container Options" at bounding box center [270, 182] width 70 height 14
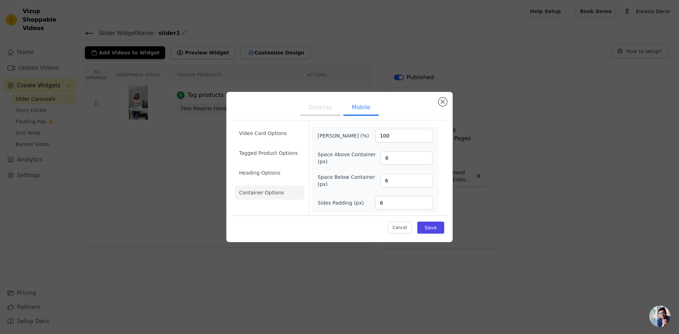
click at [327, 112] on button "Desktop" at bounding box center [320, 108] width 40 height 16
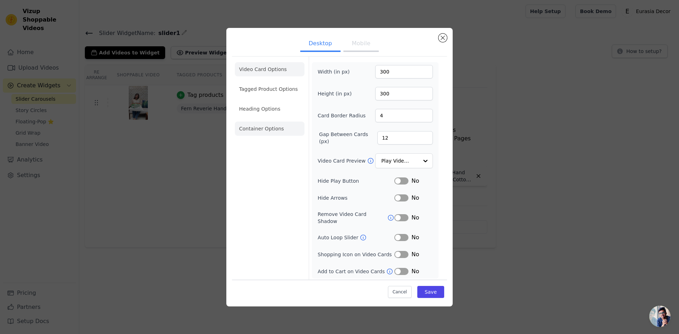
click at [266, 129] on li "Container Options" at bounding box center [270, 129] width 70 height 14
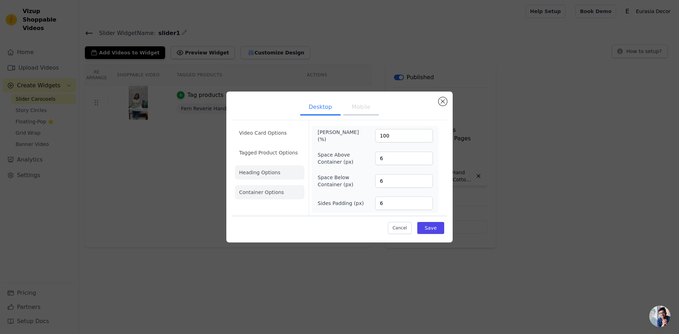
click at [268, 174] on li "Heading Options" at bounding box center [270, 172] width 70 height 14
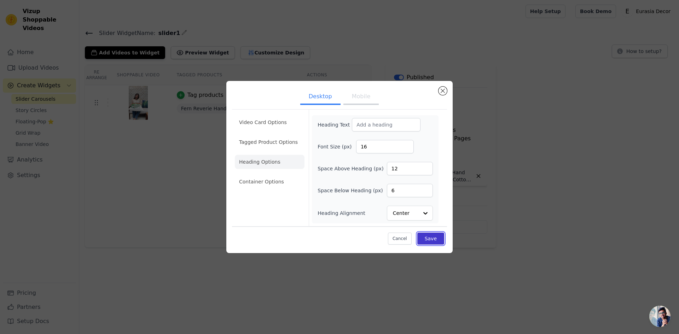
click at [431, 237] on button "Save" at bounding box center [430, 239] width 27 height 12
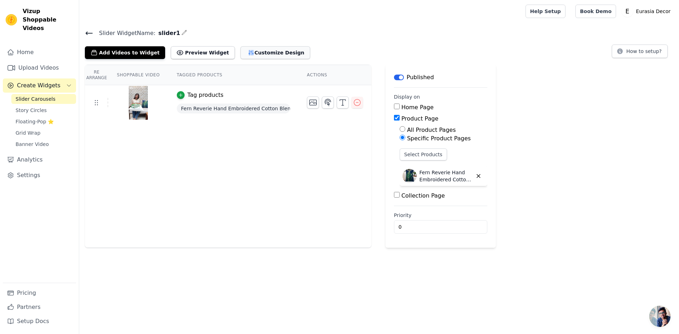
click at [245, 50] on button "Customize Design" at bounding box center [275, 52] width 70 height 13
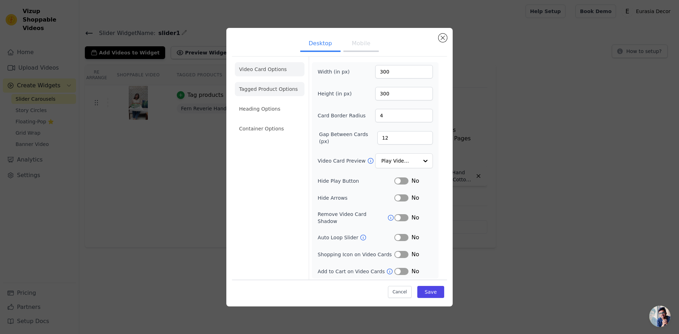
click at [277, 95] on li "Tagged Product Options" at bounding box center [270, 89] width 70 height 14
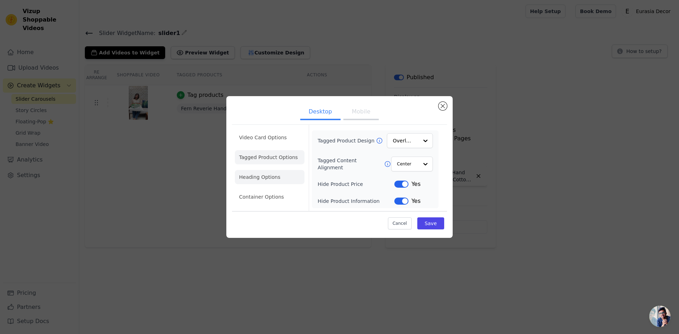
click at [269, 178] on li "Heading Options" at bounding box center [270, 177] width 70 height 14
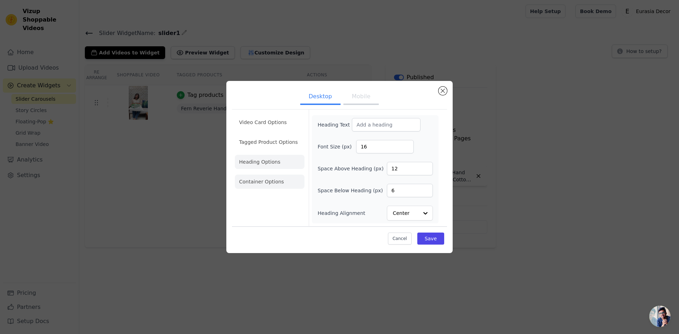
click at [258, 181] on li "Container Options" at bounding box center [270, 182] width 70 height 14
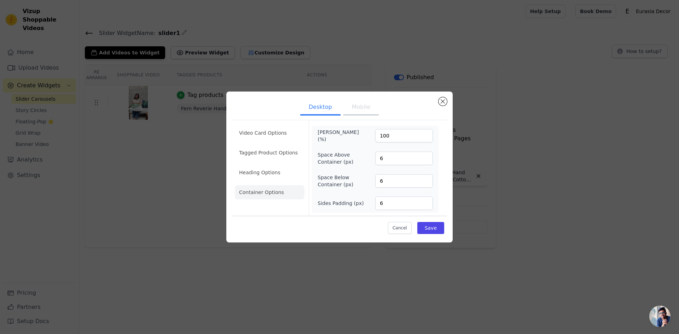
click at [363, 112] on button "Mobile" at bounding box center [360, 108] width 35 height 16
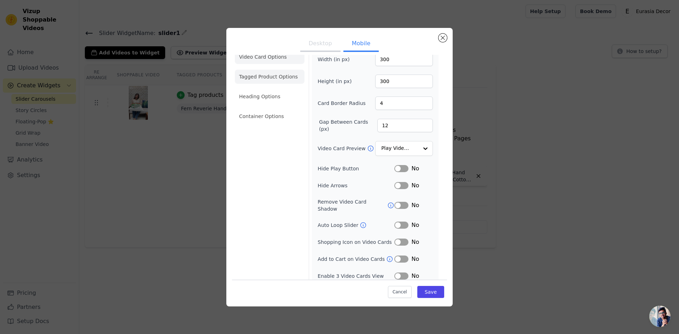
click at [280, 81] on li "Tagged Product Options" at bounding box center [270, 77] width 70 height 14
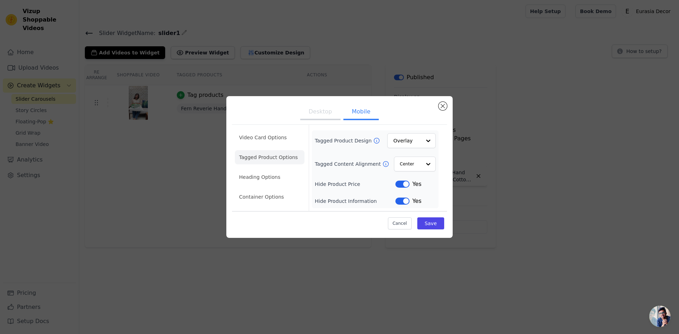
scroll to position [0, 0]
click at [274, 178] on li "Heading Options" at bounding box center [270, 177] width 70 height 14
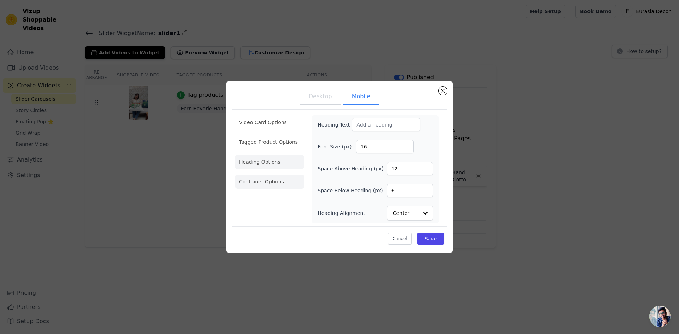
click at [272, 180] on li "Container Options" at bounding box center [270, 182] width 70 height 14
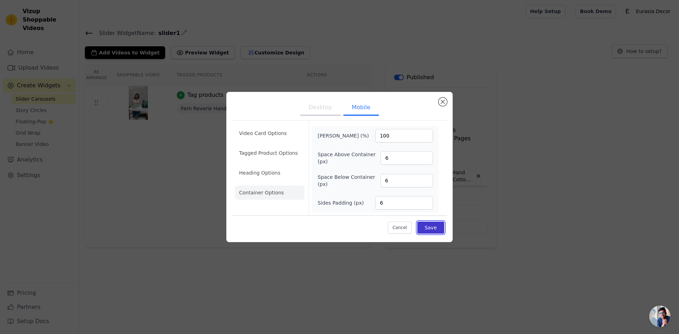
click at [437, 226] on button "Save" at bounding box center [430, 228] width 27 height 12
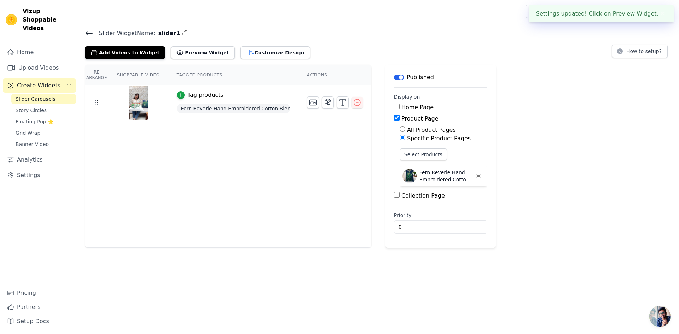
click at [89, 33] on icon at bounding box center [89, 33] width 6 height 3
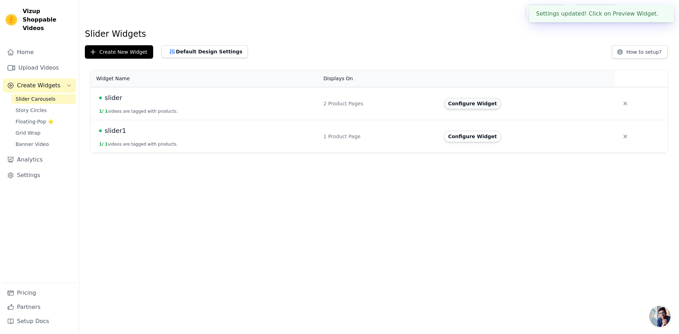
click at [479, 100] on button "Configure Widget" at bounding box center [472, 103] width 57 height 11
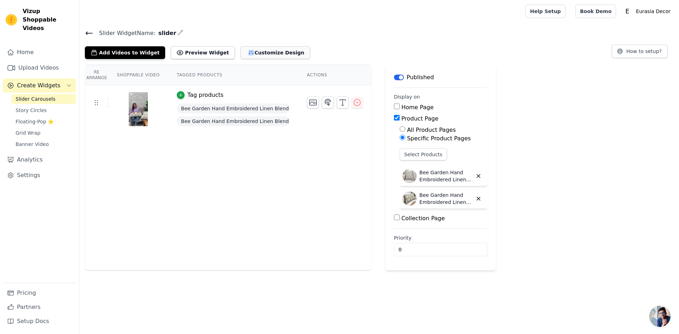
click at [244, 56] on button "Customize Design" at bounding box center [275, 52] width 70 height 13
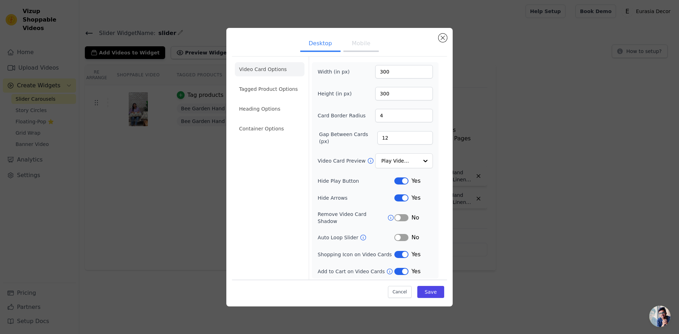
click at [399, 183] on button "Label" at bounding box center [401, 180] width 14 height 7
click at [398, 199] on button "Label" at bounding box center [401, 197] width 14 height 7
click at [397, 251] on button "Label" at bounding box center [401, 254] width 14 height 7
click at [397, 269] on button "Label" at bounding box center [401, 271] width 14 height 7
click at [276, 93] on li "Tagged Product Options" at bounding box center [270, 89] width 70 height 14
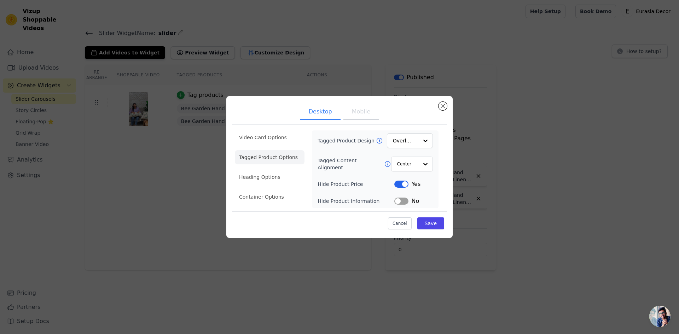
click at [405, 201] on button "Label" at bounding box center [401, 201] width 14 height 7
click at [282, 177] on li "Heading Options" at bounding box center [270, 177] width 70 height 14
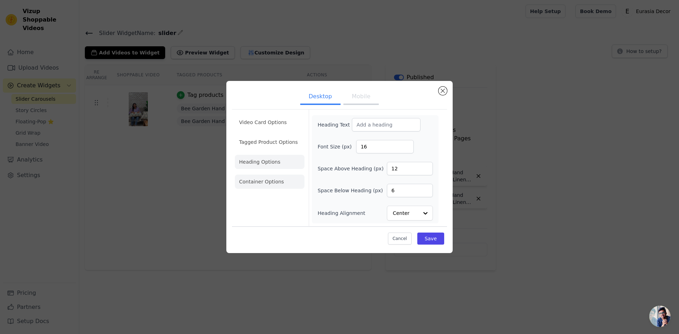
click at [265, 186] on li "Container Options" at bounding box center [270, 182] width 70 height 14
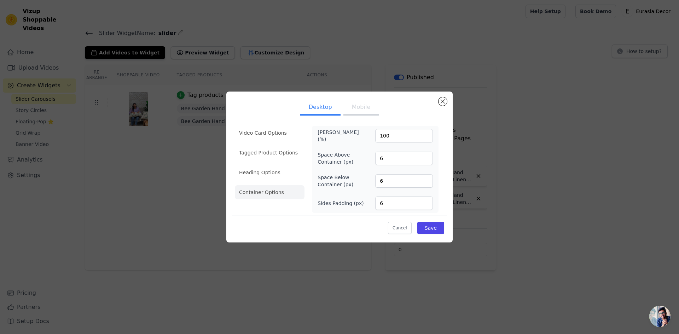
click at [361, 110] on button "Mobile" at bounding box center [360, 108] width 35 height 16
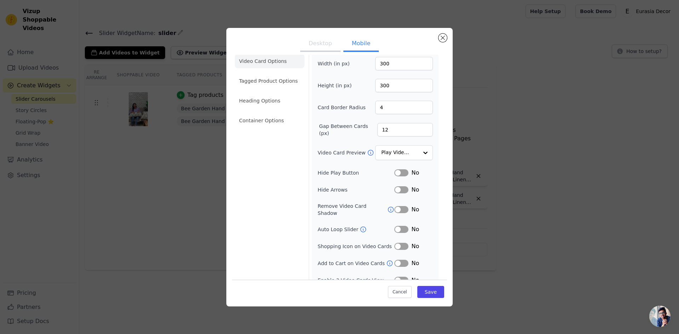
scroll to position [12, 0]
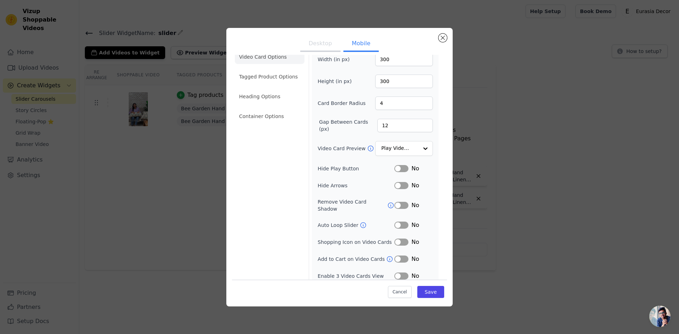
click at [277, 85] on ul "Video Card Options Tagged Product Options Heading Options Container Options" at bounding box center [270, 86] width 70 height 79
click at [277, 76] on li "Tagged Product Options" at bounding box center [270, 77] width 70 height 14
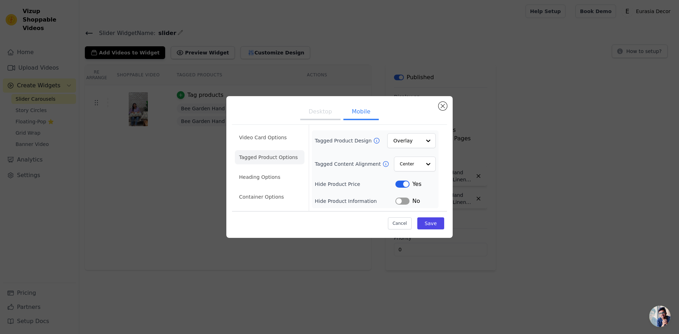
click at [407, 204] on button "Label" at bounding box center [402, 201] width 14 height 7
click at [268, 178] on li "Heading Options" at bounding box center [270, 177] width 70 height 14
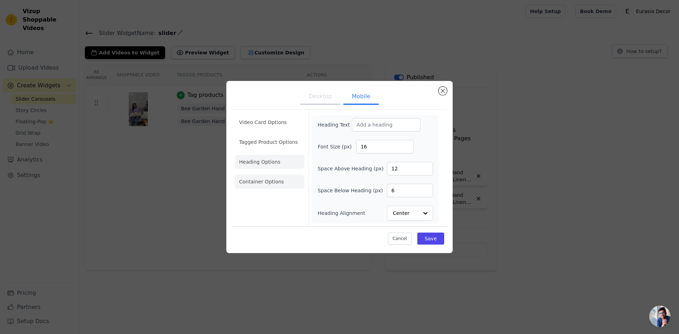
click at [272, 183] on li "Container Options" at bounding box center [270, 182] width 70 height 14
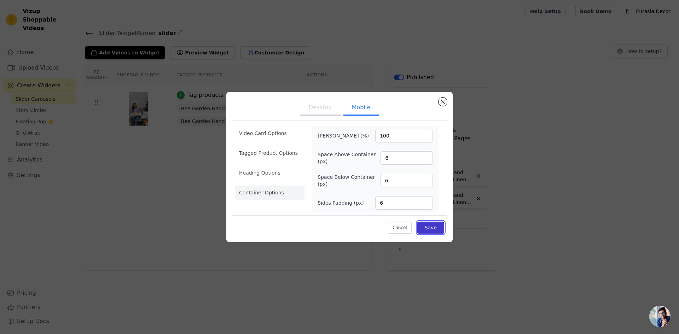
click at [436, 228] on button "Save" at bounding box center [430, 228] width 27 height 12
